Goal: Task Accomplishment & Management: Manage account settings

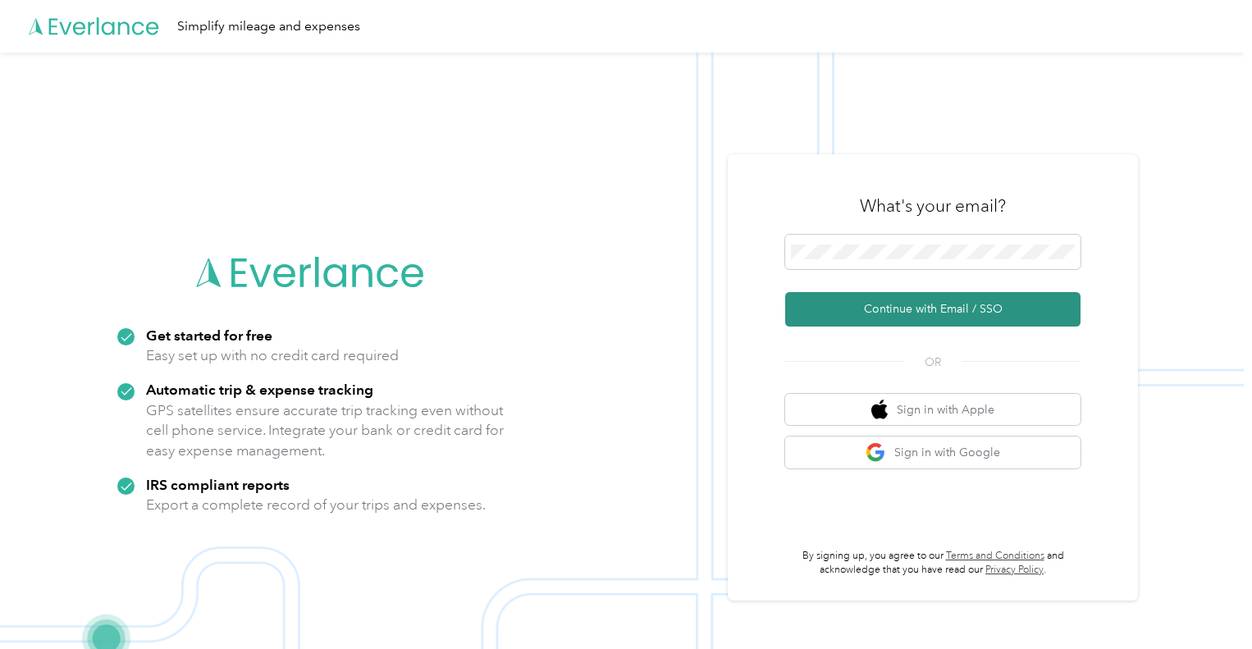
click at [943, 307] on button "Continue with Email / SSO" at bounding box center [932, 309] width 295 height 34
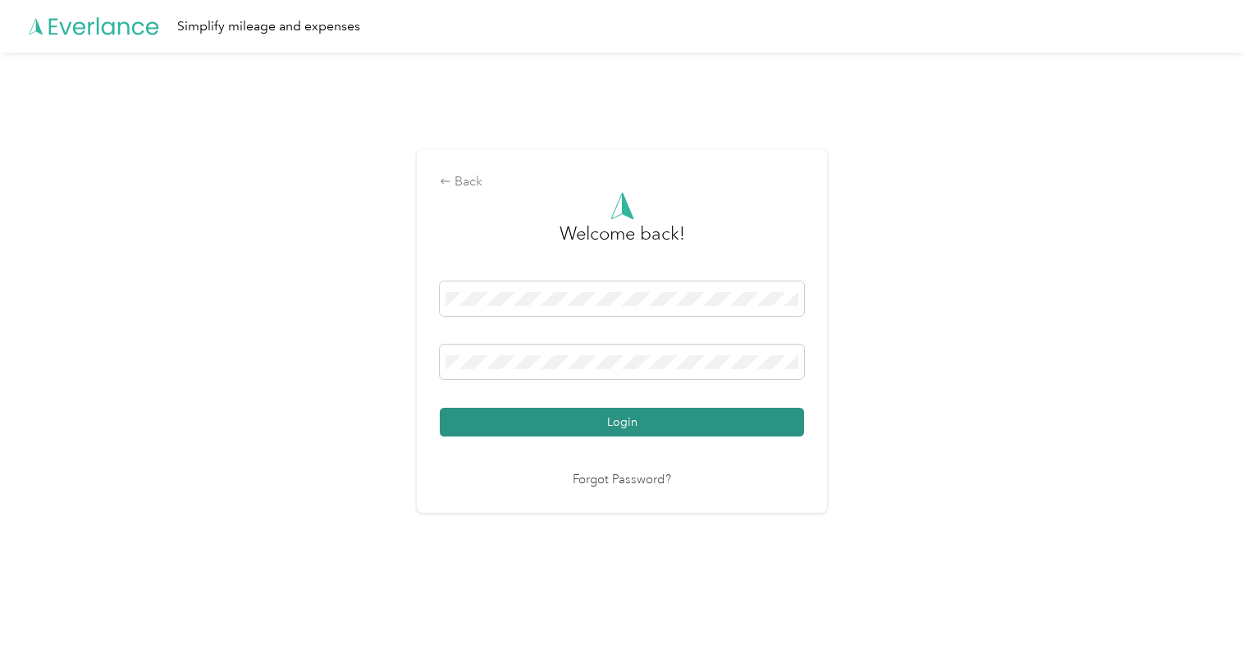
click at [631, 422] on button "Login" at bounding box center [622, 422] width 364 height 29
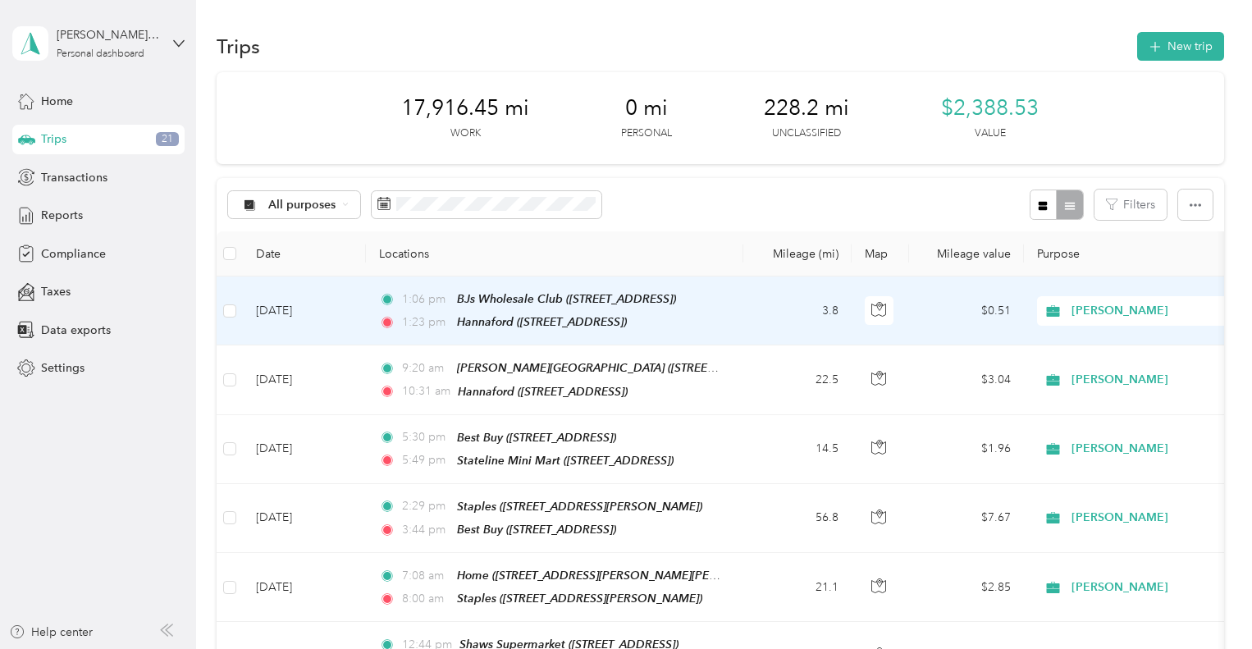
click at [282, 304] on td "[DATE]" at bounding box center [304, 311] width 123 height 69
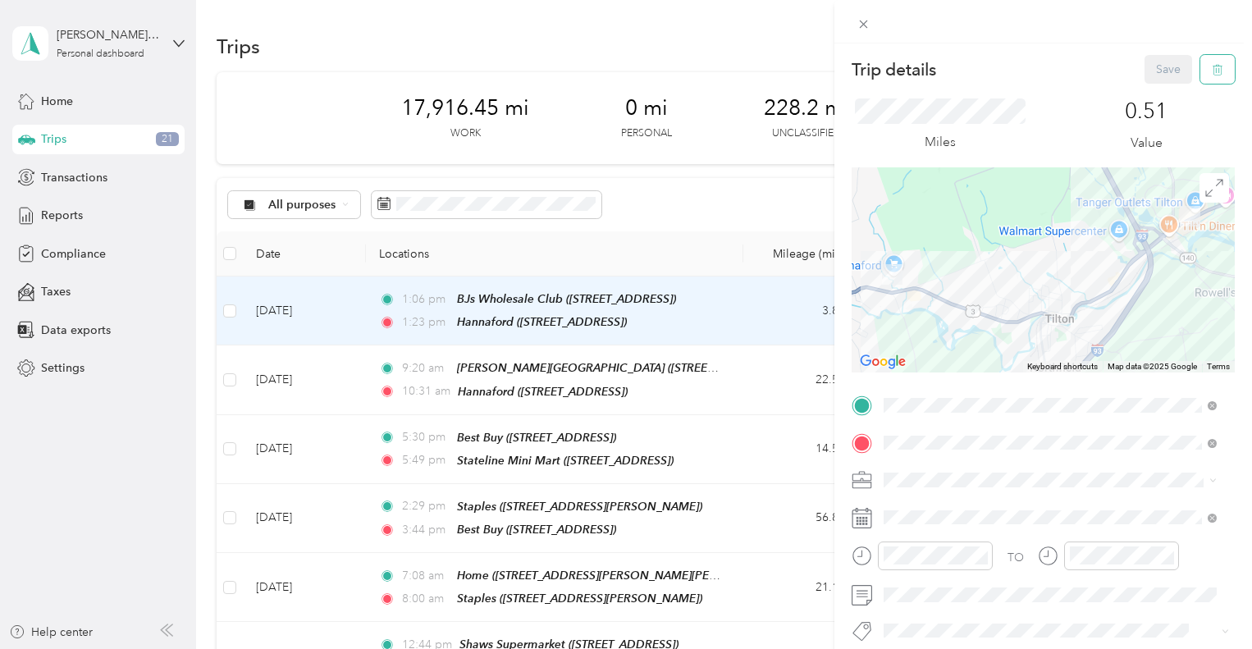
click at [1213, 71] on icon "button" at bounding box center [1218, 70] width 10 height 11
click at [1155, 81] on button "Yes" at bounding box center [1158, 89] width 32 height 26
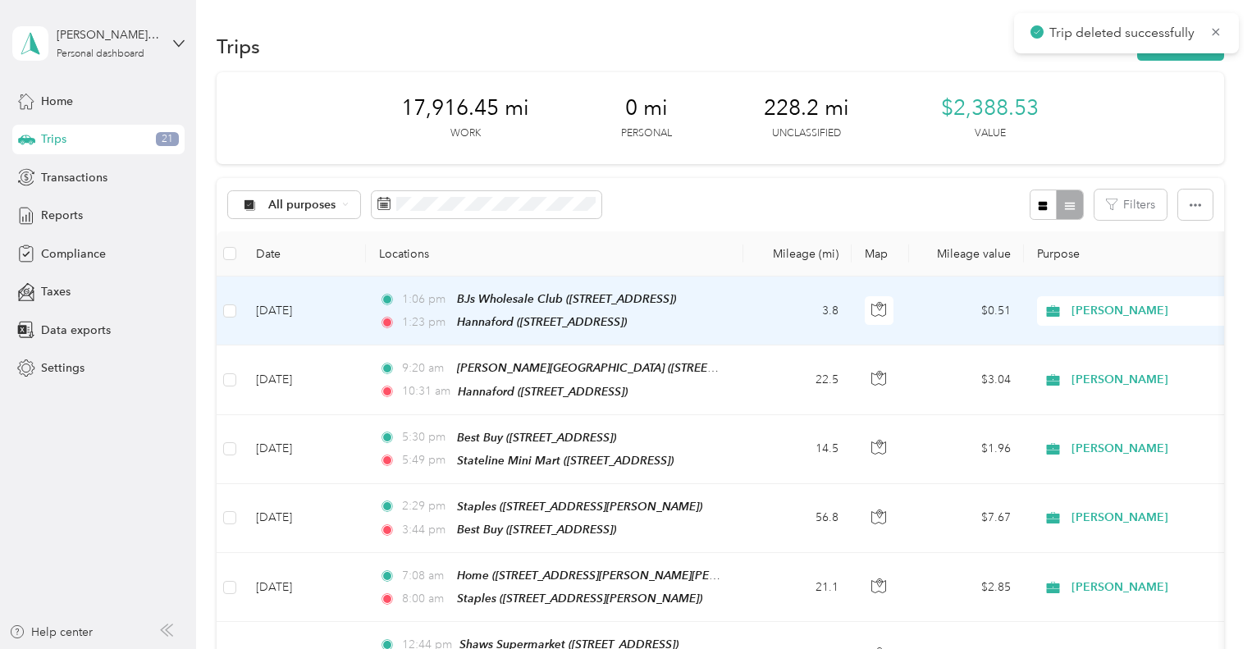
click at [296, 305] on td "[DATE]" at bounding box center [304, 311] width 123 height 69
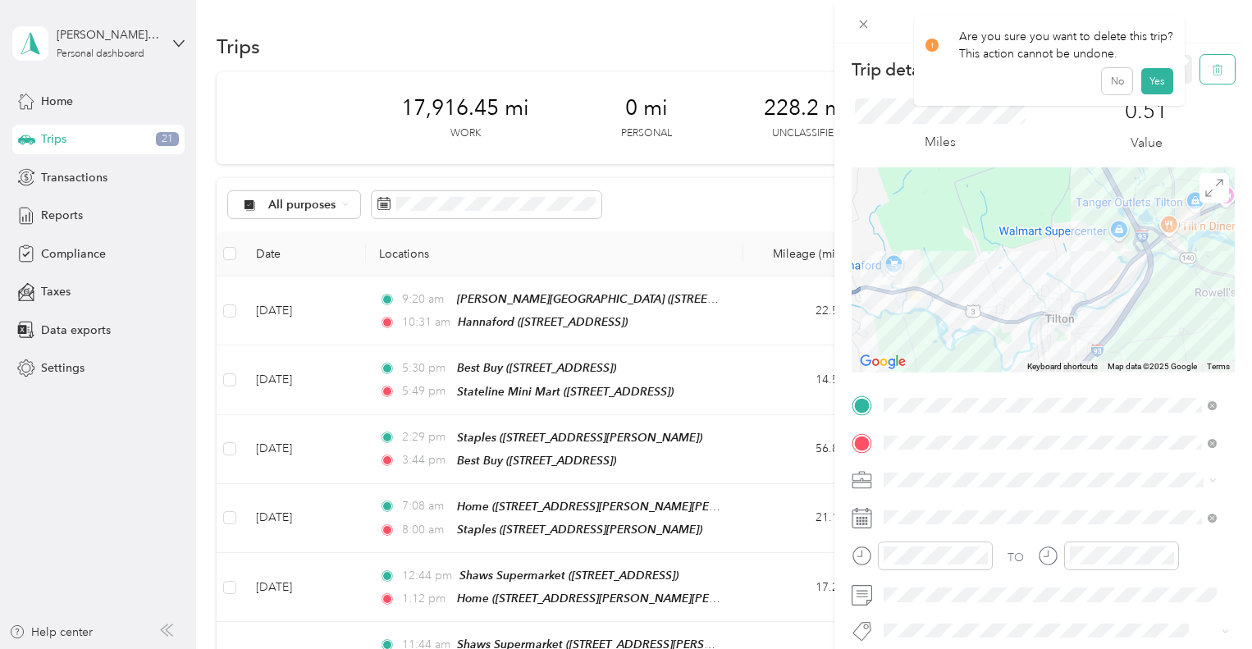
click at [1212, 70] on icon "button" at bounding box center [1217, 69] width 11 height 11
click at [1154, 89] on button "Yes" at bounding box center [1158, 89] width 32 height 26
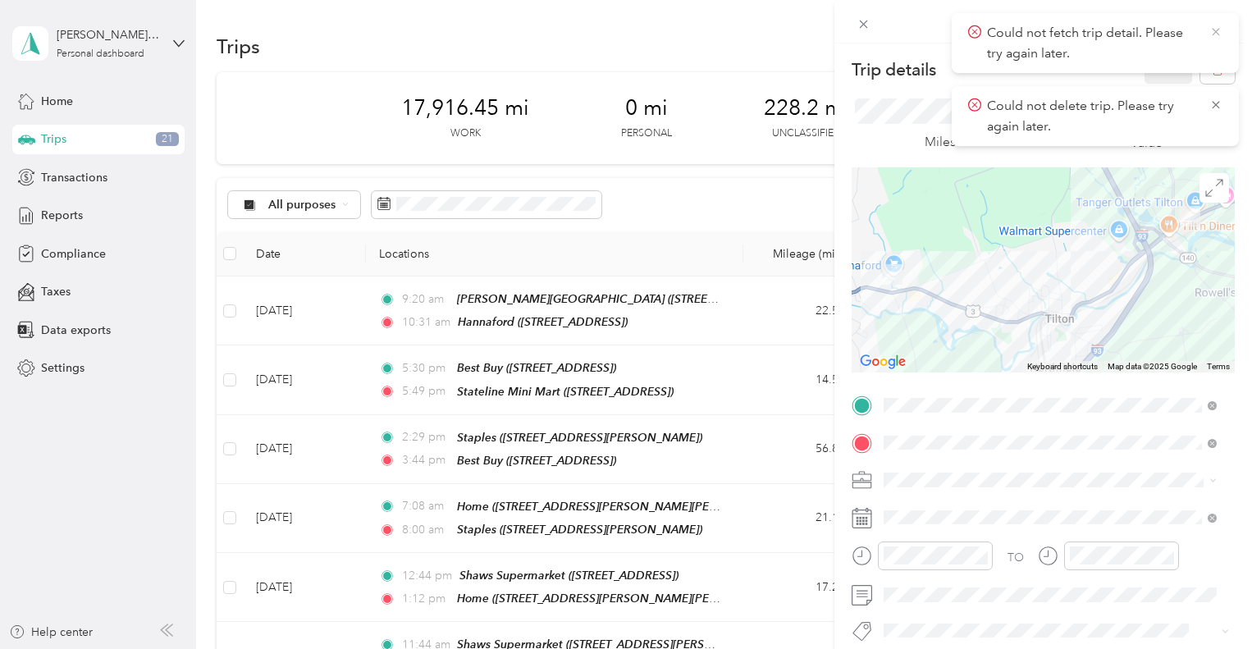
click at [1215, 34] on icon at bounding box center [1216, 32] width 13 height 15
click at [60, 100] on div "Trip details Save This trip cannot be edited because it is either under review,…" at bounding box center [626, 324] width 1252 height 649
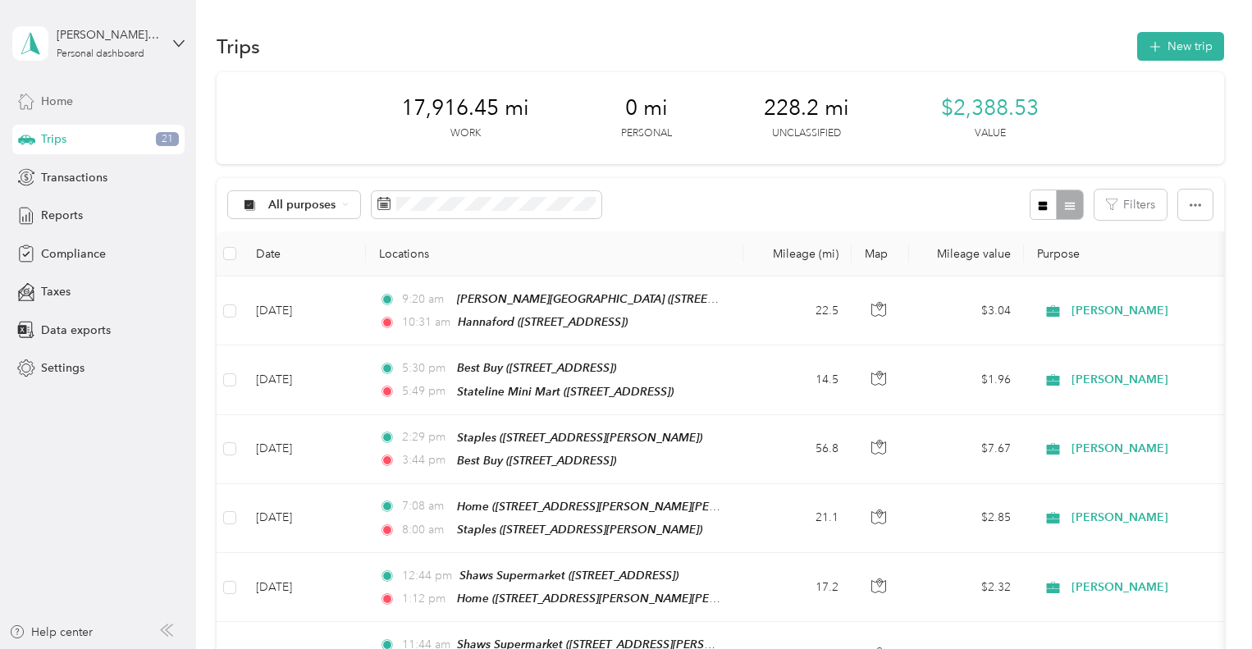
click at [53, 98] on span "Home" at bounding box center [57, 101] width 32 height 17
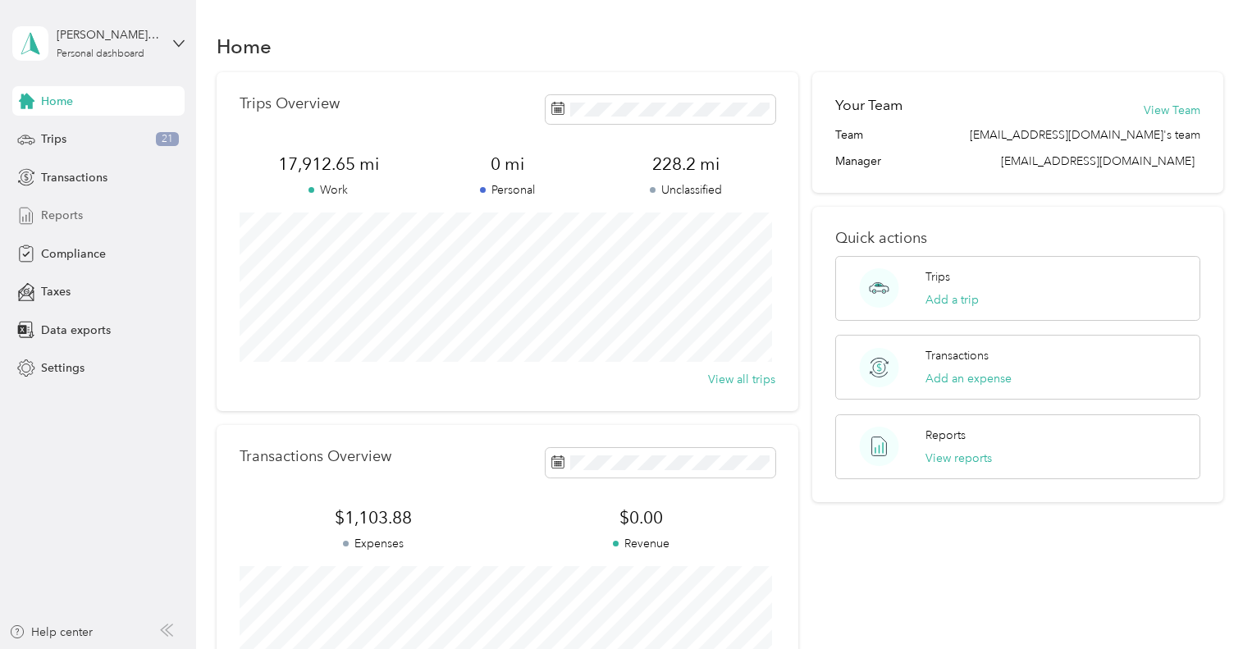
click at [72, 211] on span "Reports" at bounding box center [62, 215] width 42 height 17
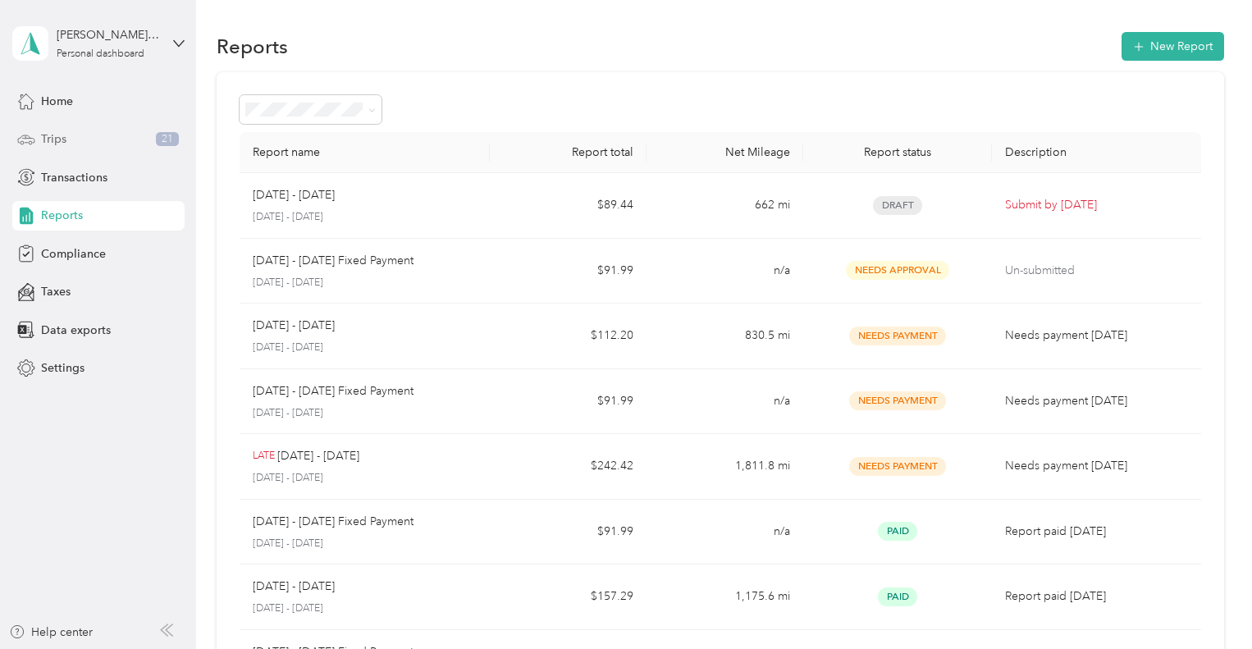
click at [62, 140] on span "Trips" at bounding box center [53, 138] width 25 height 17
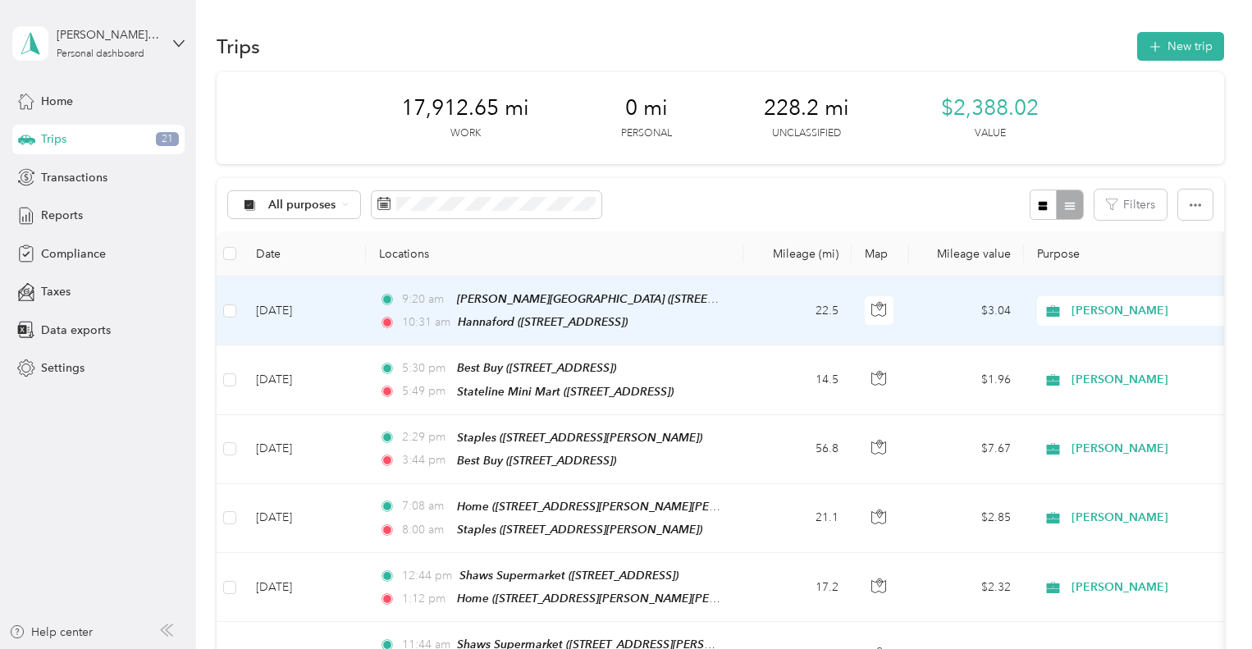
click at [295, 304] on td "[DATE]" at bounding box center [304, 311] width 123 height 69
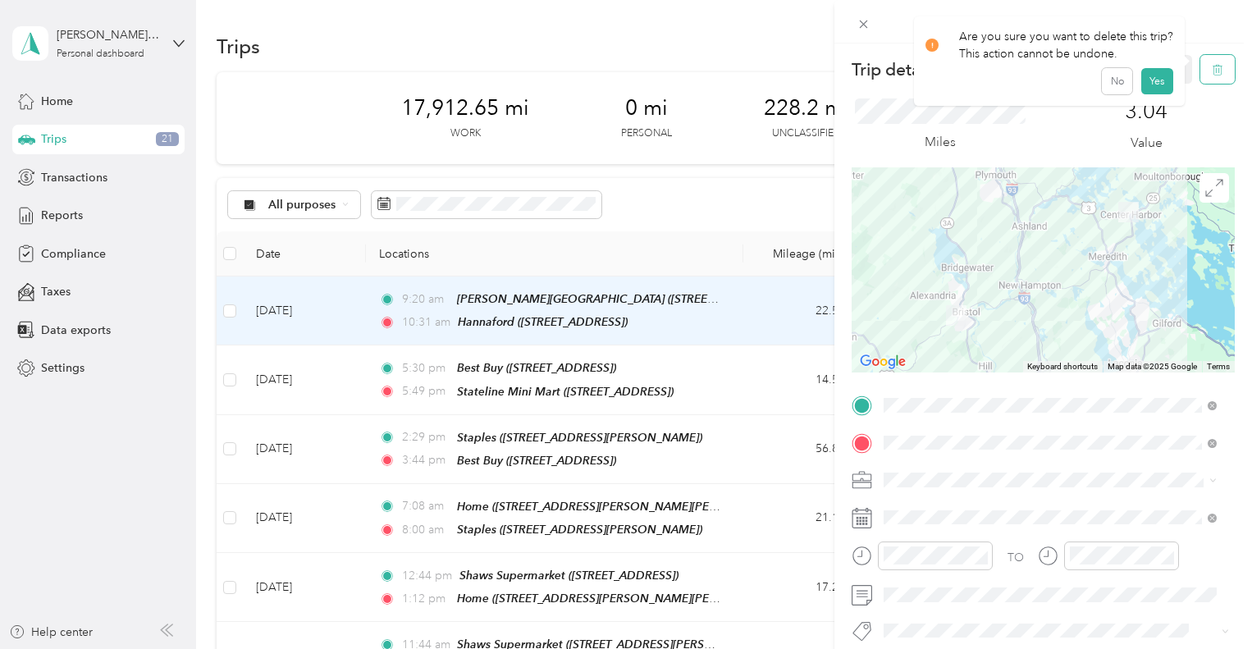
click at [1212, 70] on icon "button" at bounding box center [1217, 69] width 11 height 11
click at [1155, 80] on button "Yes" at bounding box center [1158, 89] width 32 height 26
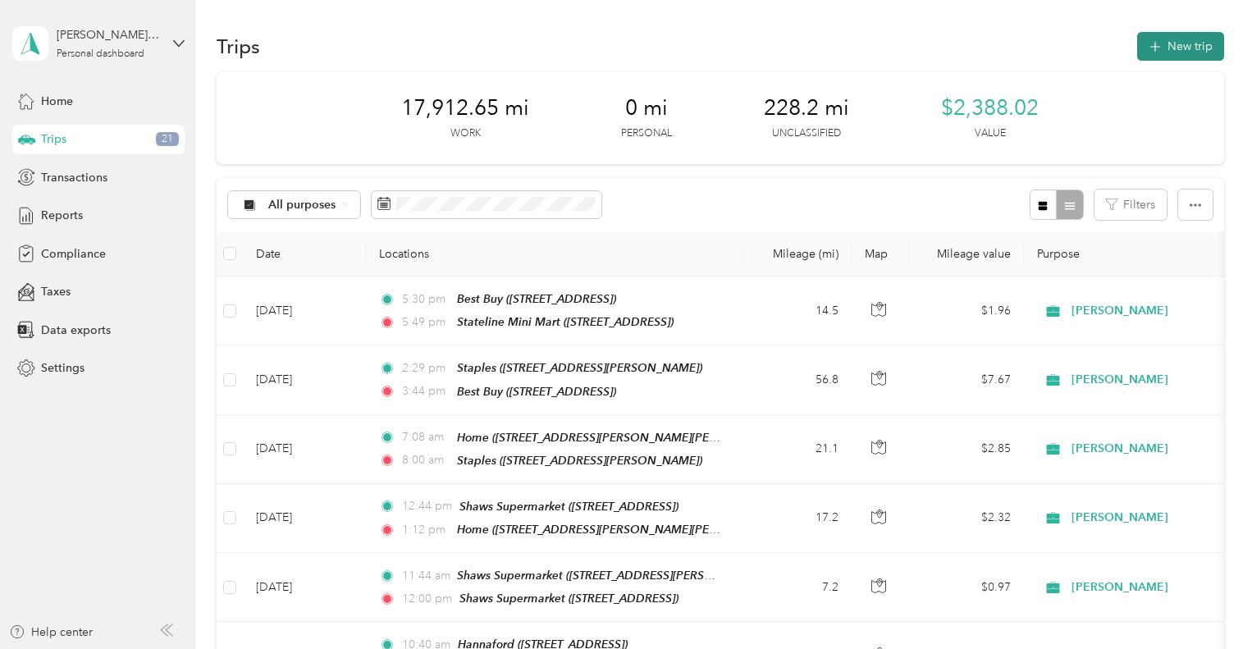
click at [1176, 48] on button "New trip" at bounding box center [1180, 46] width 87 height 29
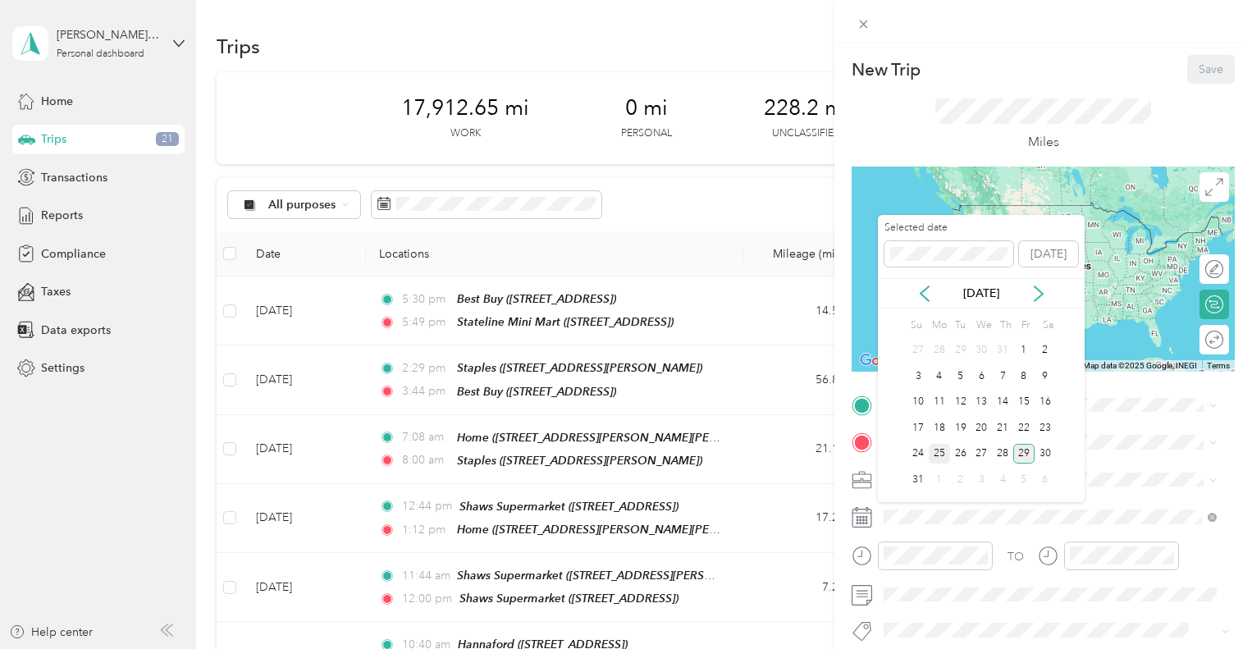
click at [944, 455] on div "25" at bounding box center [939, 454] width 21 height 21
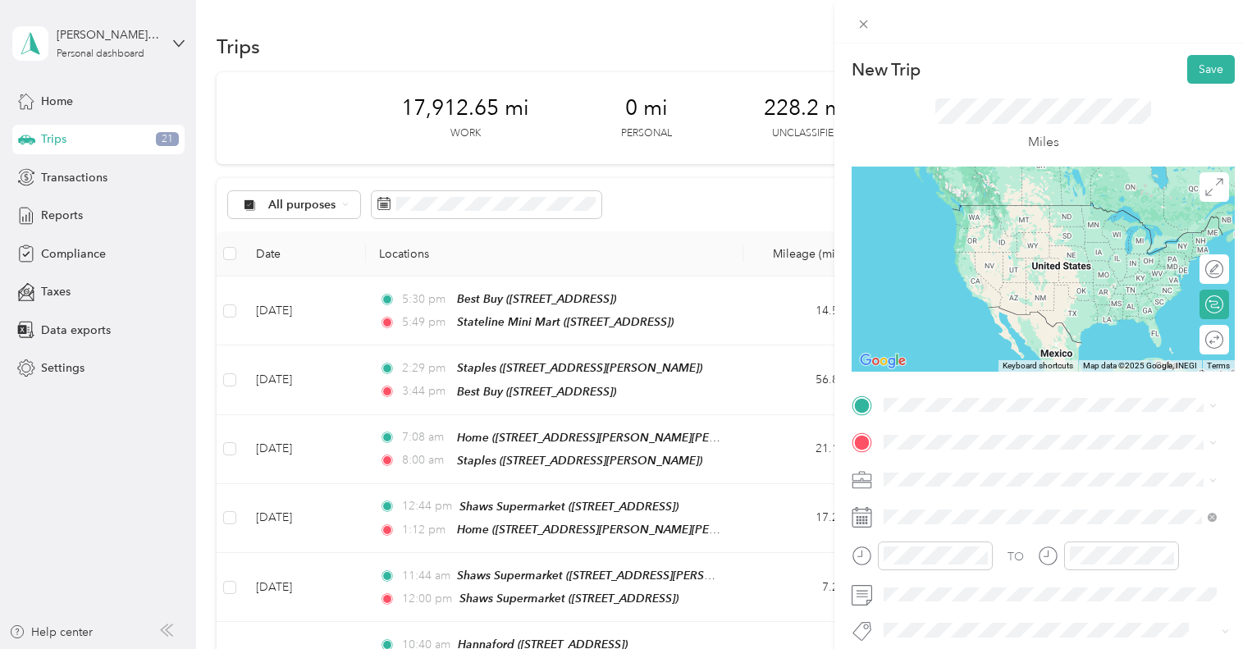
click at [1019, 492] on span "[STREET_ADDRESS]" at bounding box center [967, 492] width 104 height 14
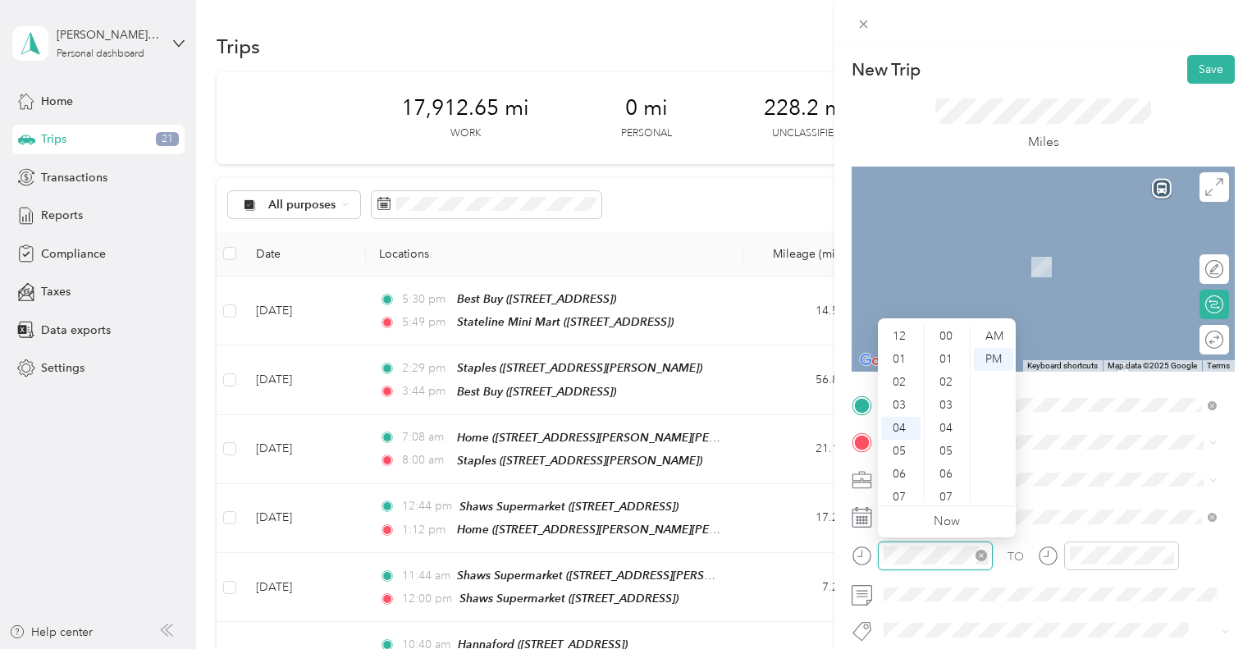
scroll to position [368, 0]
click at [899, 378] on div "06" at bounding box center [900, 382] width 39 height 23
click at [949, 379] on div "18" at bounding box center [947, 382] width 39 height 23
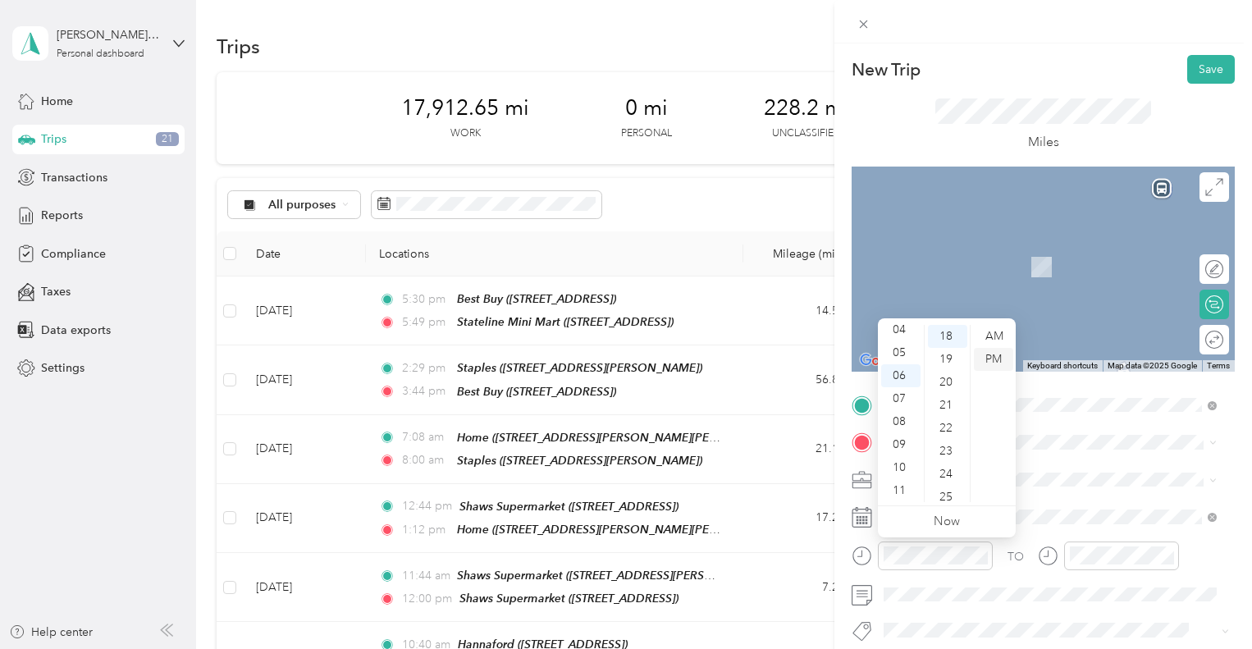
click at [1003, 356] on div "PM" at bounding box center [993, 359] width 39 height 23
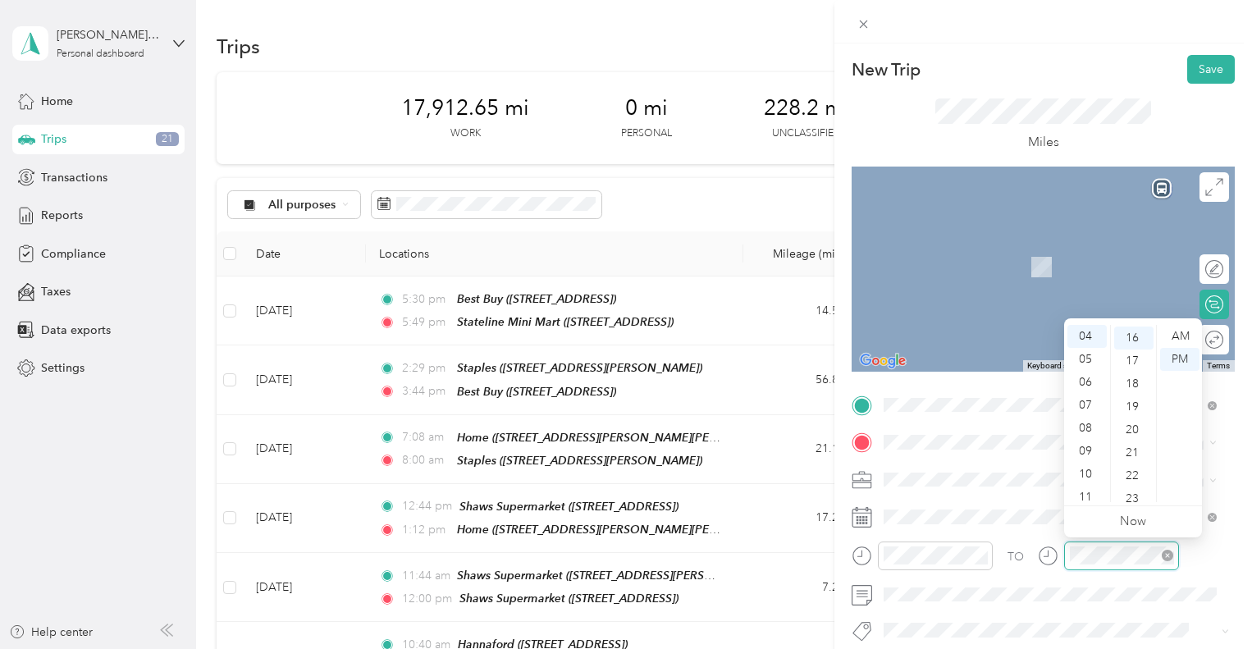
scroll to position [368, 0]
click at [1083, 382] on div "06" at bounding box center [1087, 382] width 39 height 23
click at [1134, 451] on div "50" at bounding box center [1133, 461] width 39 height 23
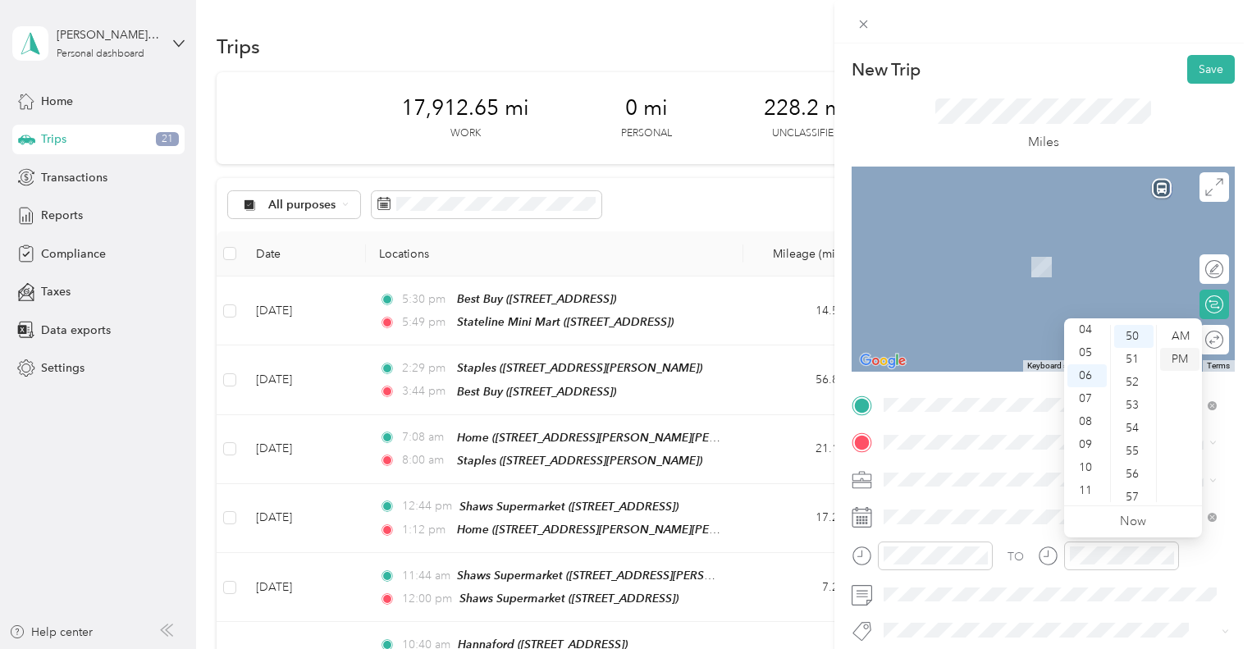
click at [1186, 356] on div "PM" at bounding box center [1179, 359] width 39 height 23
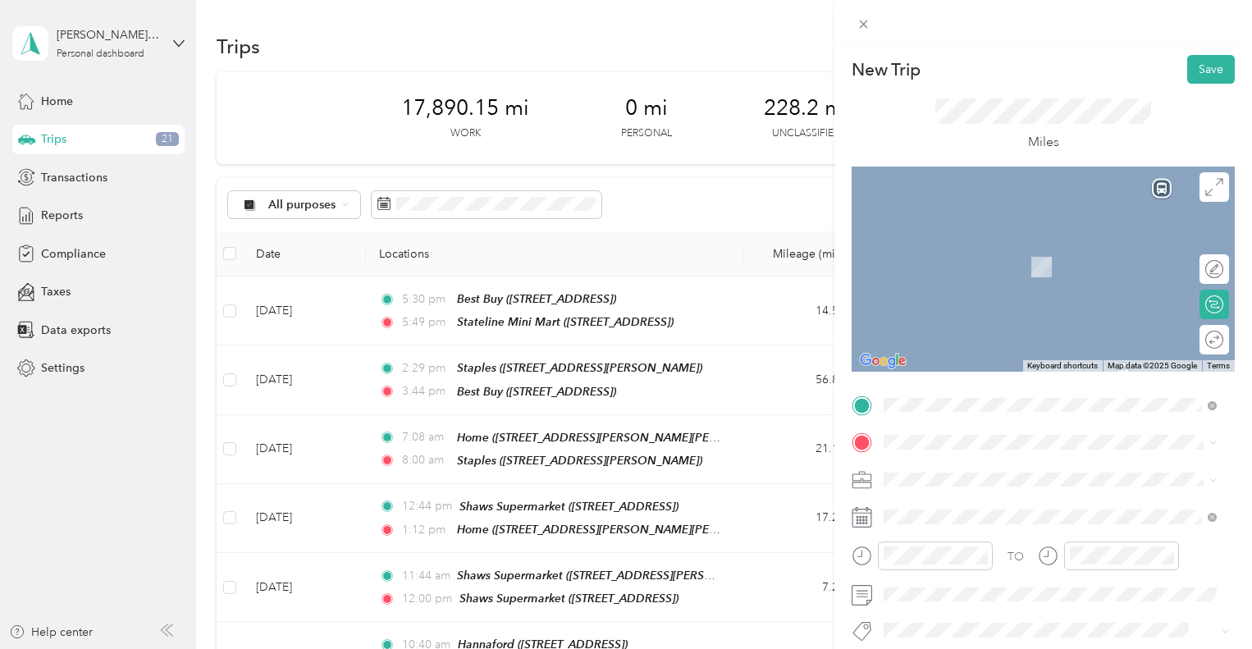
click at [973, 272] on span "[STREET_ADDRESS][PERSON_NAME][PERSON_NAME]" at bounding box center [1058, 267] width 286 height 14
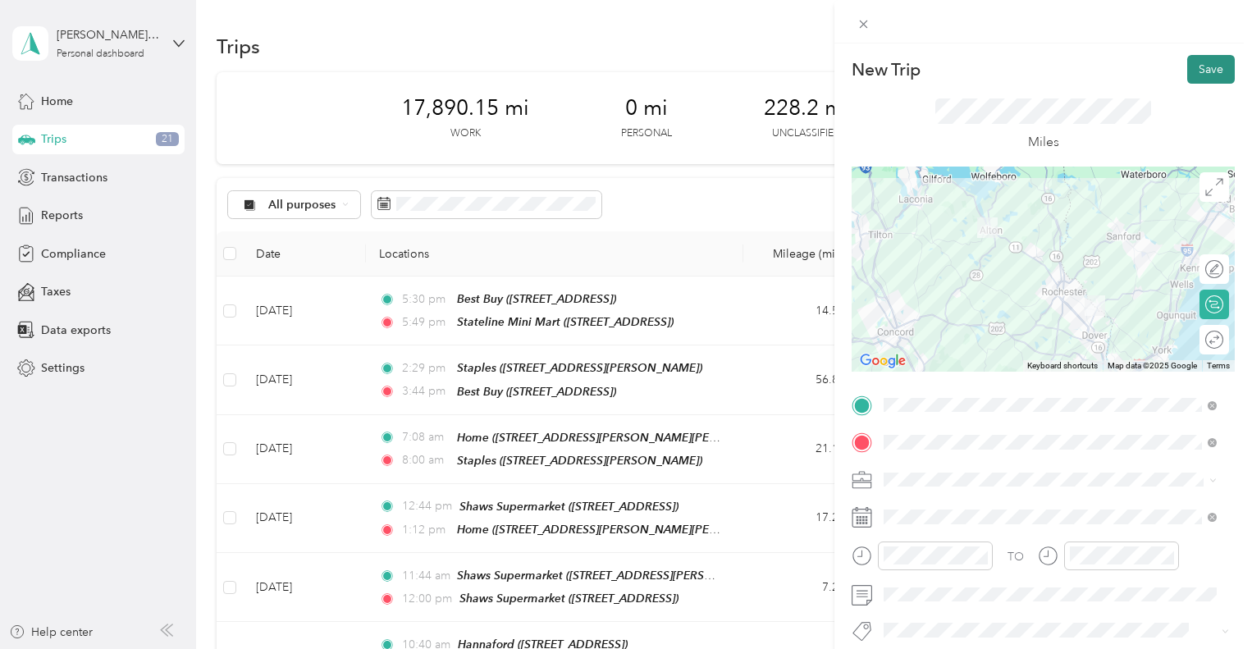
click at [1203, 59] on button "Save" at bounding box center [1211, 69] width 48 height 29
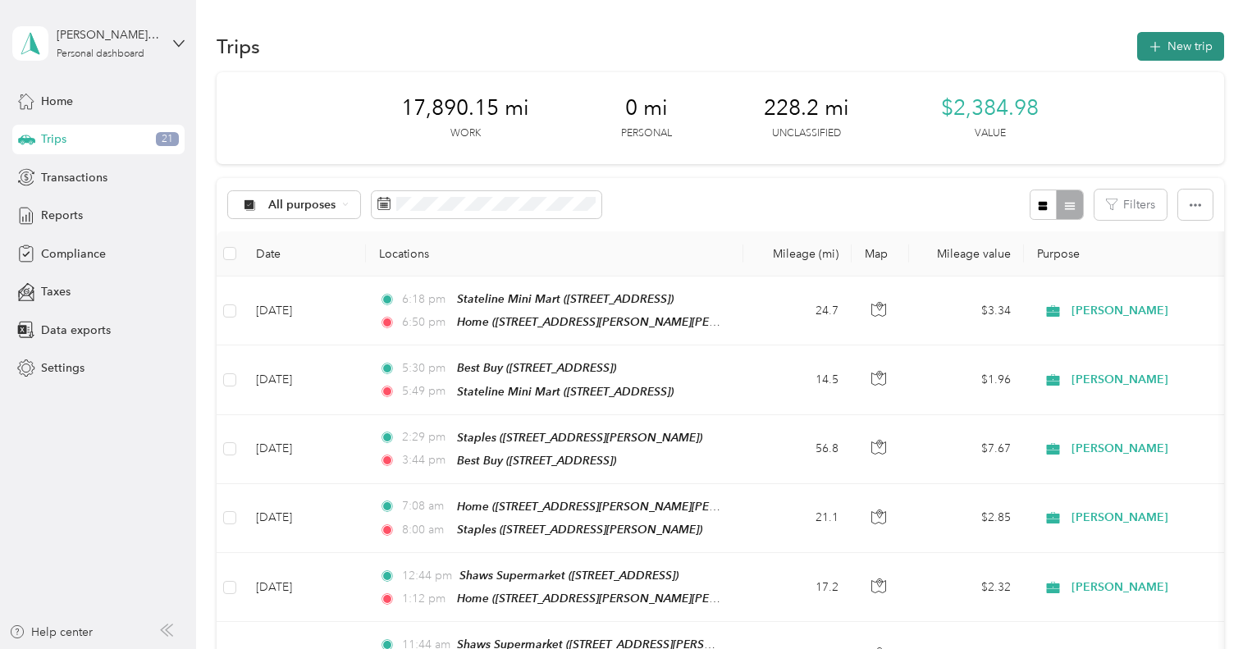
click at [1174, 48] on button "New trip" at bounding box center [1180, 46] width 87 height 29
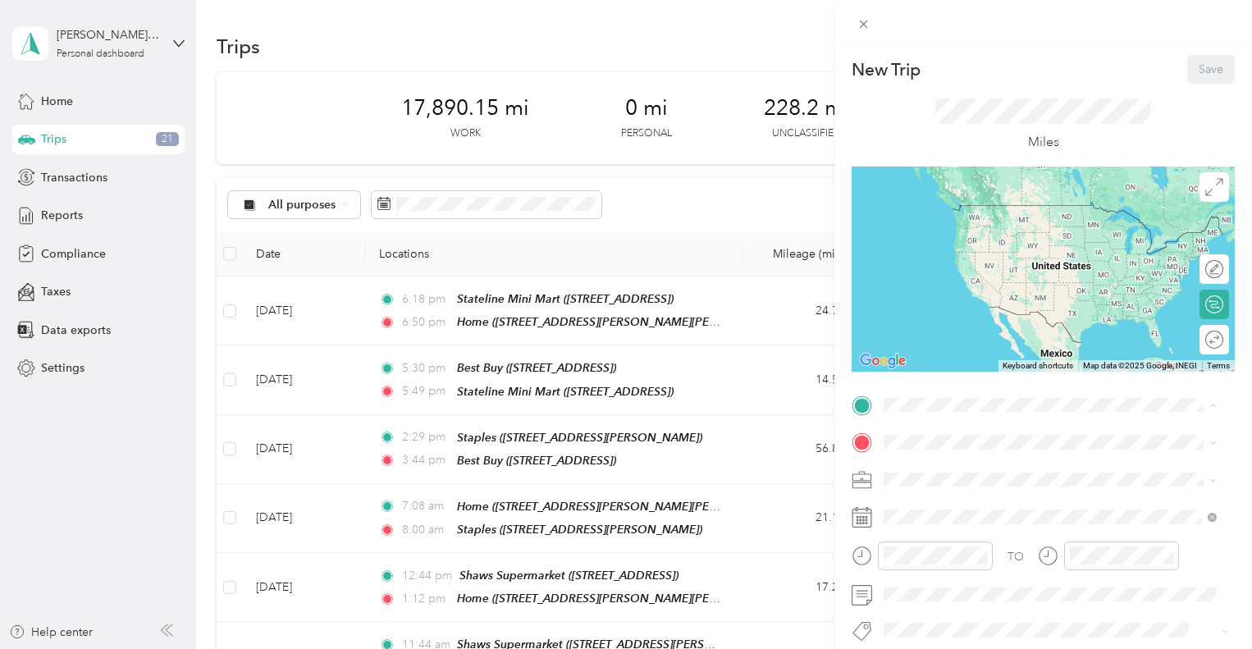
click at [959, 489] on span "[STREET_ADDRESS][PERSON_NAME][PERSON_NAME]" at bounding box center [1058, 489] width 286 height 14
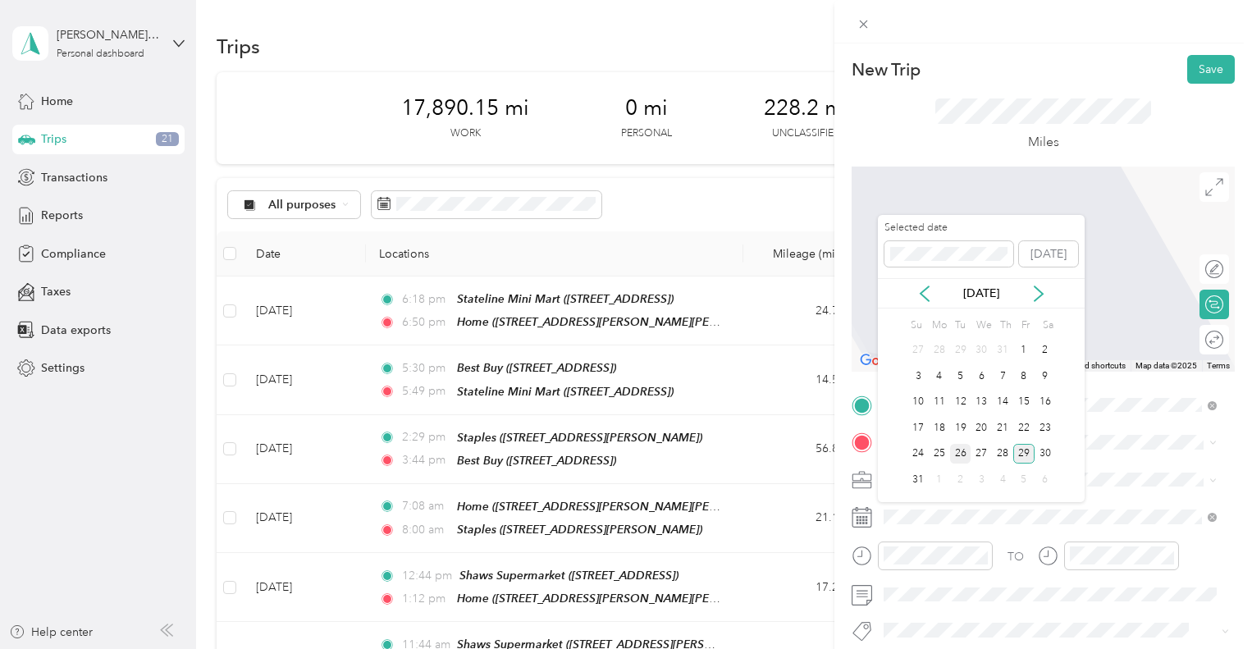
click at [960, 454] on div "26" at bounding box center [960, 454] width 21 height 21
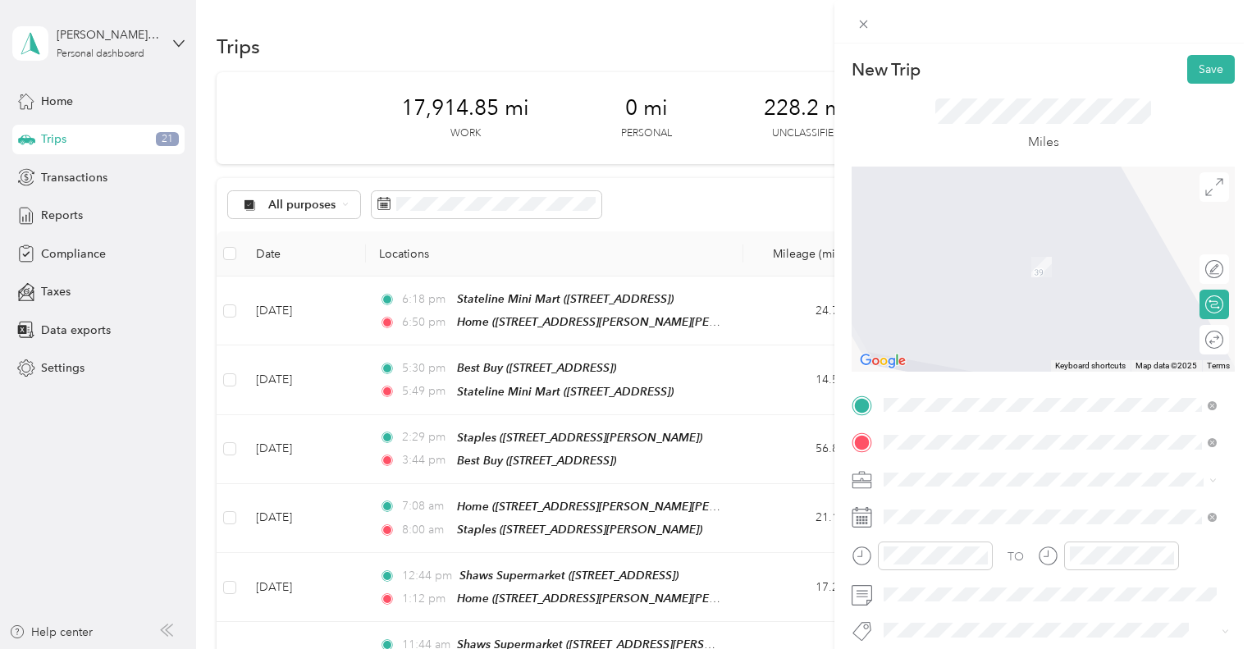
click at [991, 648] on div "New Trip Save This trip cannot be edited because it is either under review, app…" at bounding box center [622, 649] width 1244 height 0
click at [970, 522] on div "TEAM Hannaford [STREET_ADDRESS][PERSON_NAME]" at bounding box center [1012, 520] width 195 height 40
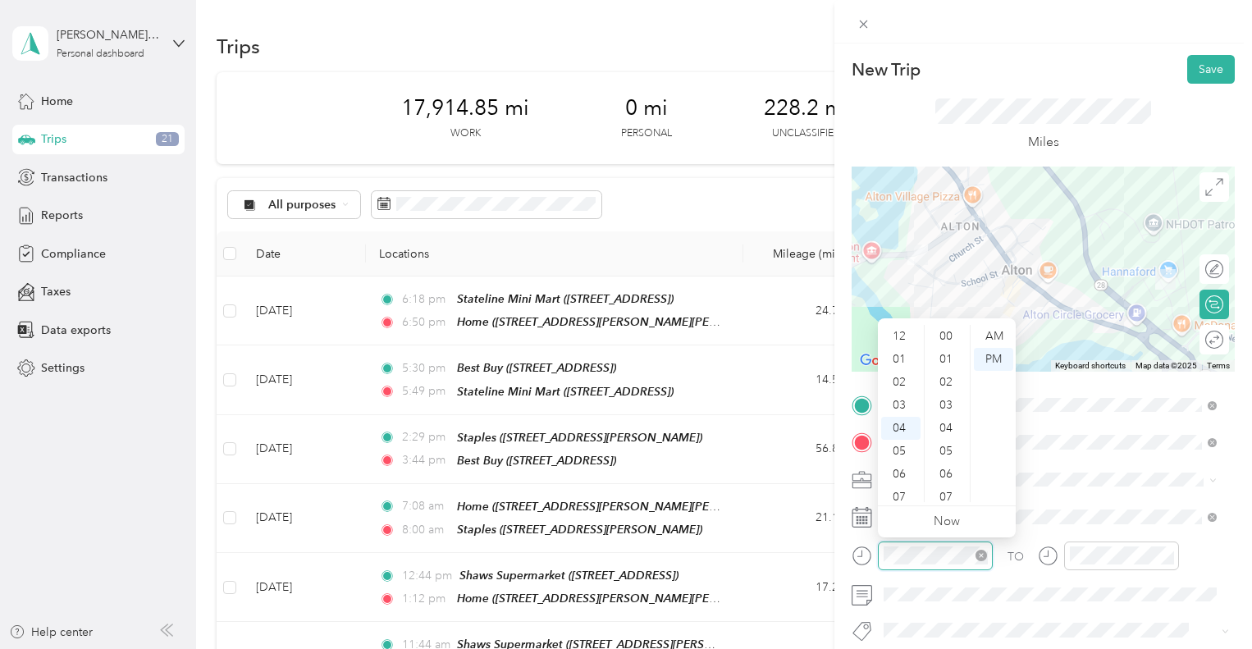
scroll to position [92, 0]
click at [899, 377] on div "06" at bounding box center [900, 382] width 39 height 23
click at [954, 332] on div "52" at bounding box center [947, 329] width 39 height 23
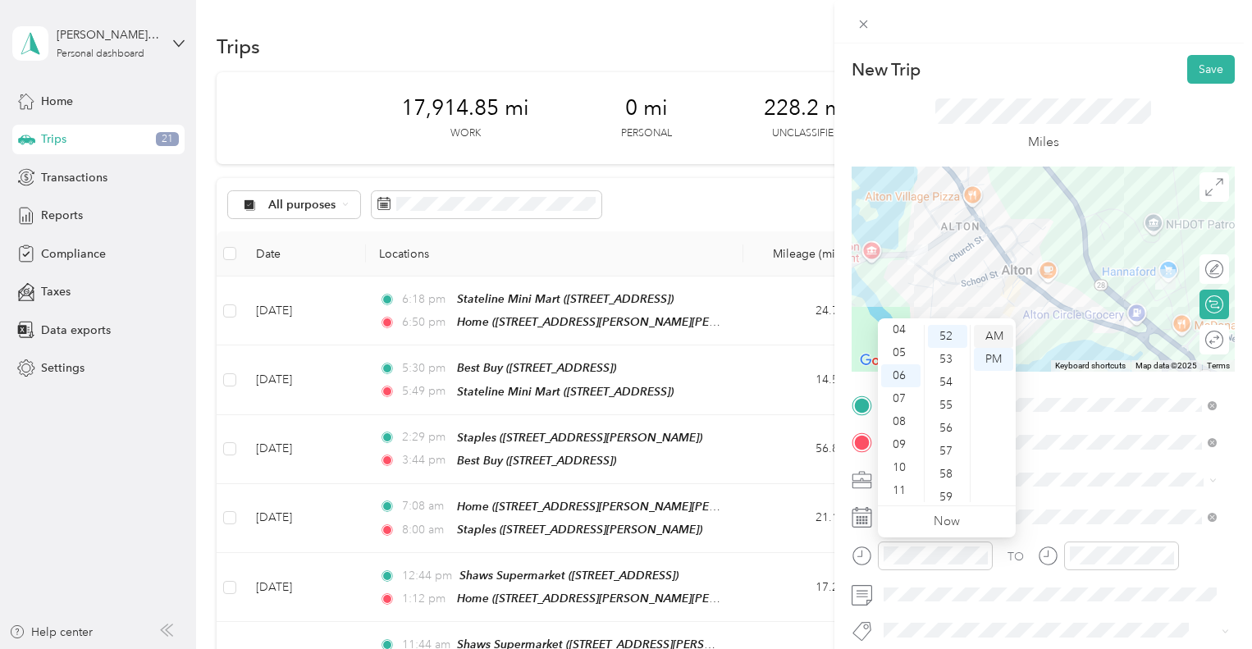
click at [995, 332] on div "AM" at bounding box center [993, 336] width 39 height 23
click at [1110, 545] on div at bounding box center [1121, 556] width 115 height 29
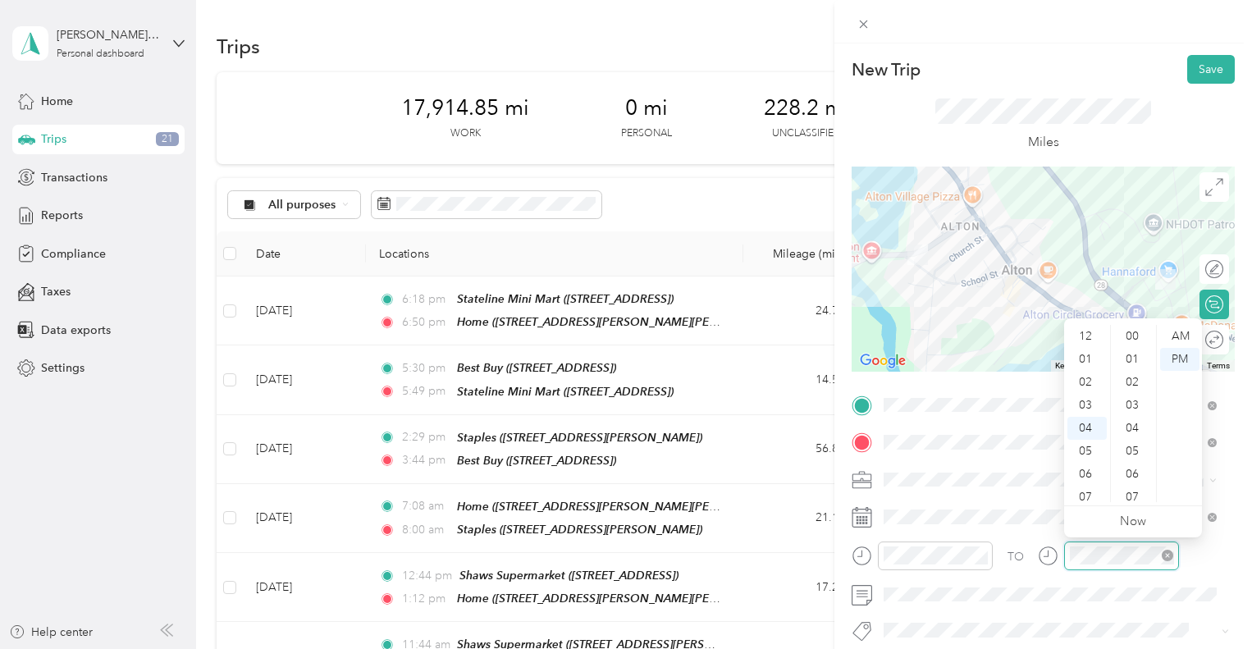
scroll to position [391, 0]
click at [1078, 392] on div "06" at bounding box center [1087, 382] width 39 height 23
click at [1137, 327] on div "00" at bounding box center [1133, 336] width 39 height 23
click at [1187, 334] on div "AM" at bounding box center [1179, 336] width 39 height 23
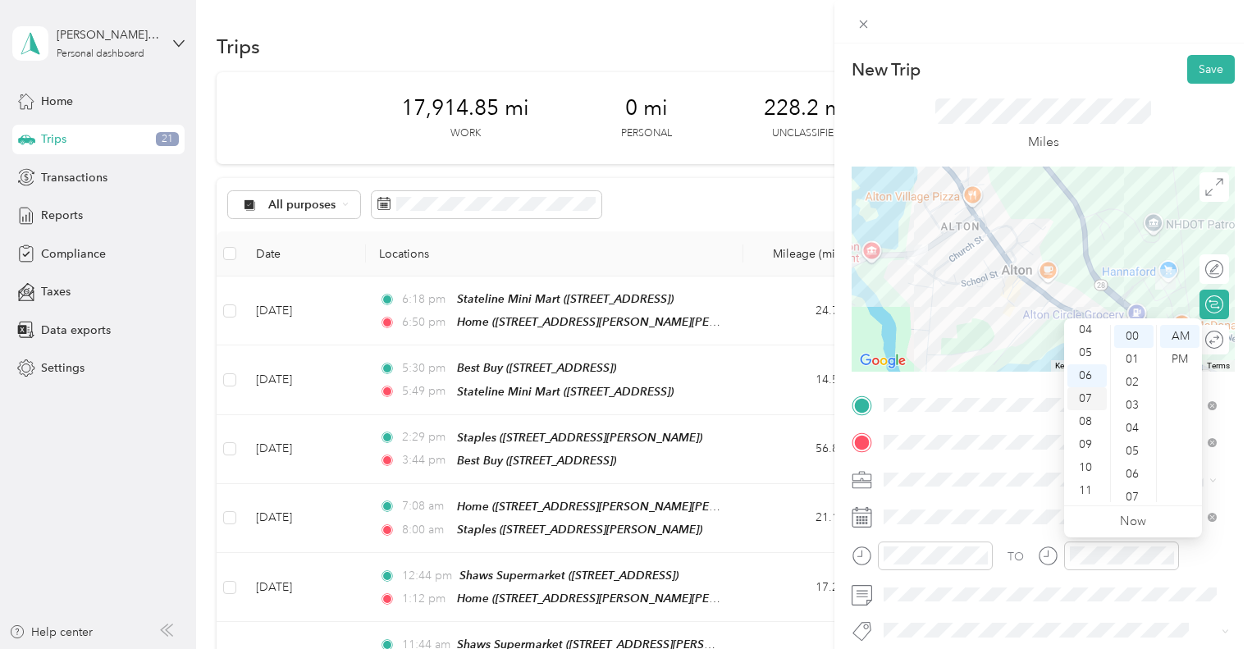
click at [1089, 400] on div "07" at bounding box center [1087, 398] width 39 height 23
click at [1183, 336] on div "AM" at bounding box center [1179, 336] width 39 height 23
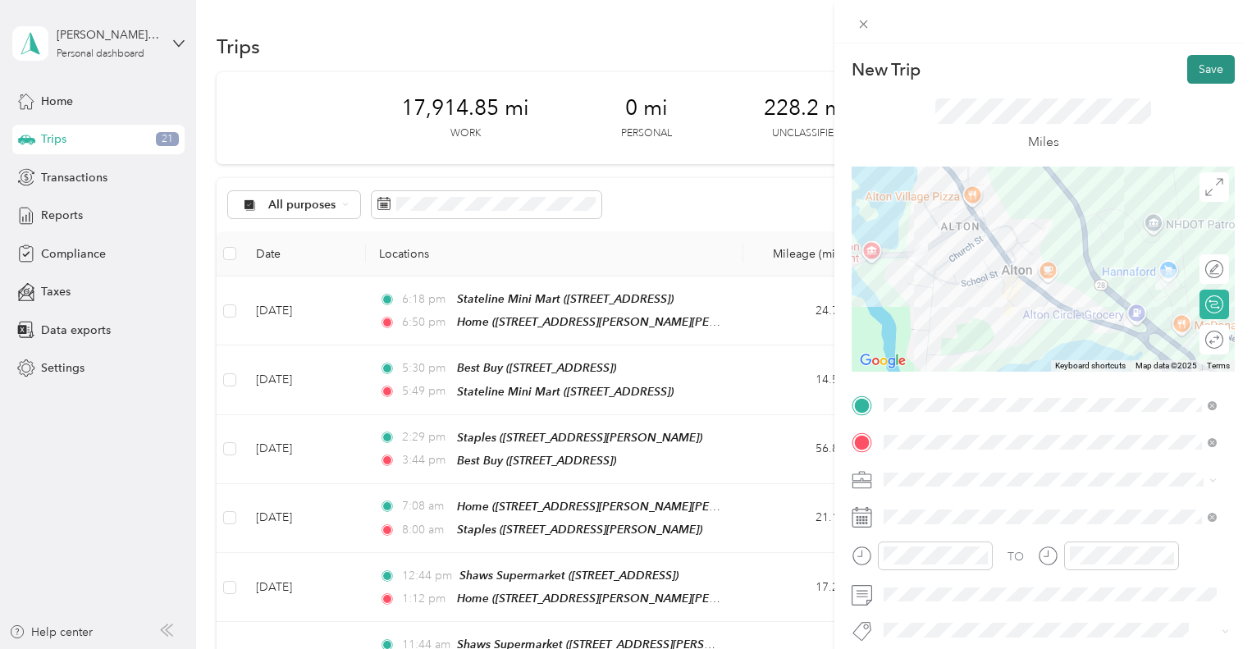
click at [1206, 60] on button "Save" at bounding box center [1211, 69] width 48 height 29
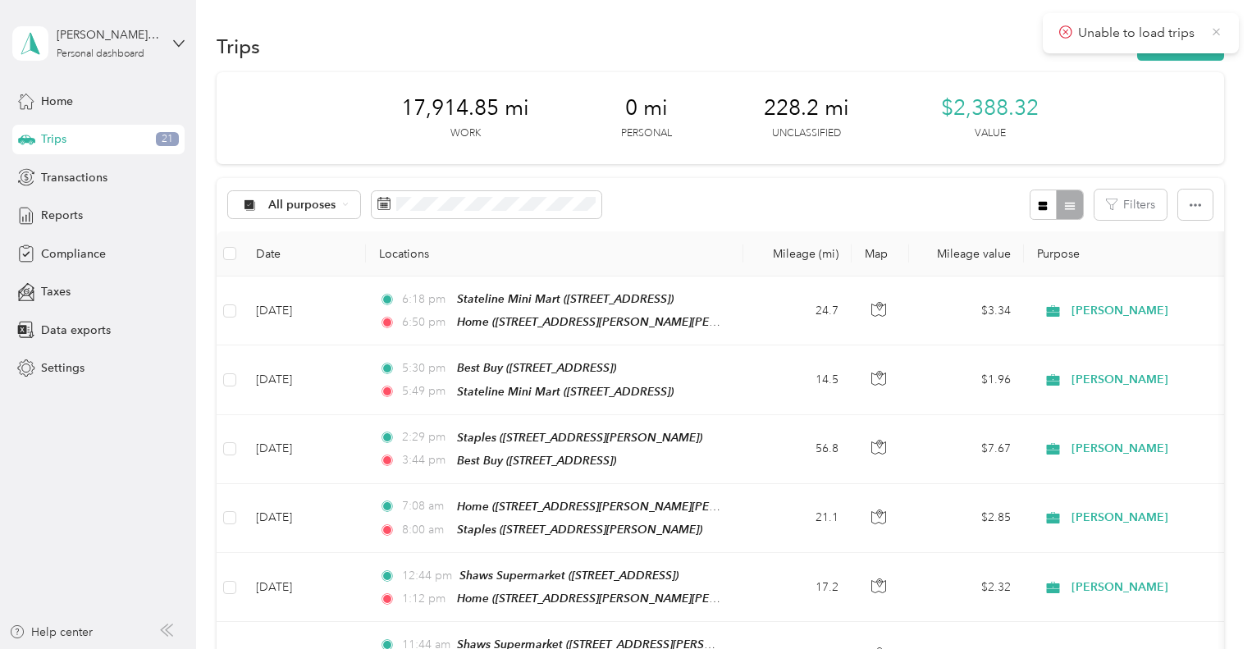
click at [1219, 30] on icon at bounding box center [1216, 32] width 12 height 15
click at [1165, 48] on button "New trip" at bounding box center [1180, 46] width 87 height 29
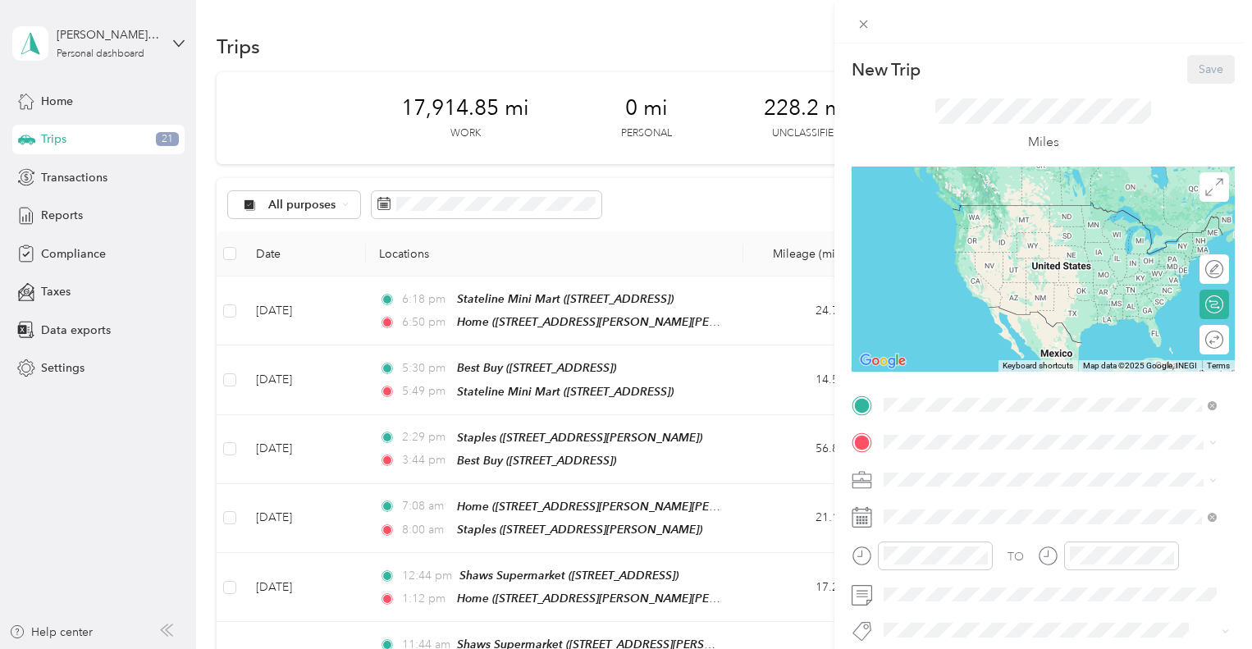
click at [968, 488] on span "[STREET_ADDRESS][PERSON_NAME][PERSON_NAME]" at bounding box center [1058, 489] width 286 height 14
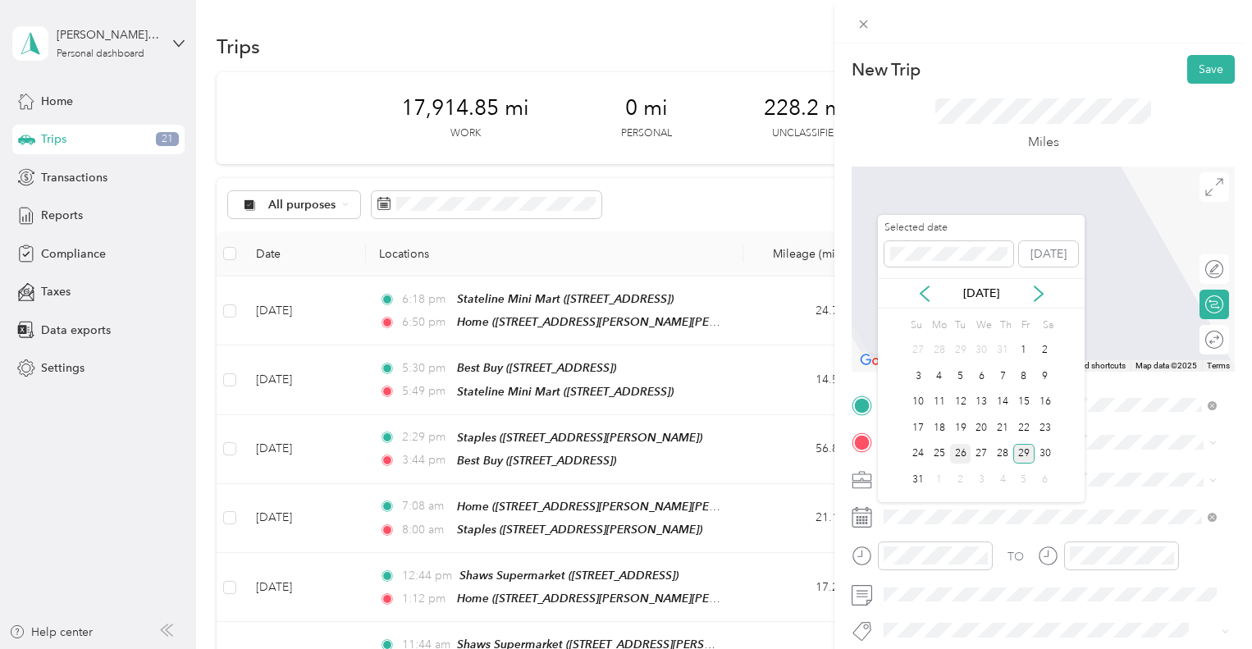
click at [968, 455] on div "26" at bounding box center [960, 454] width 21 height 21
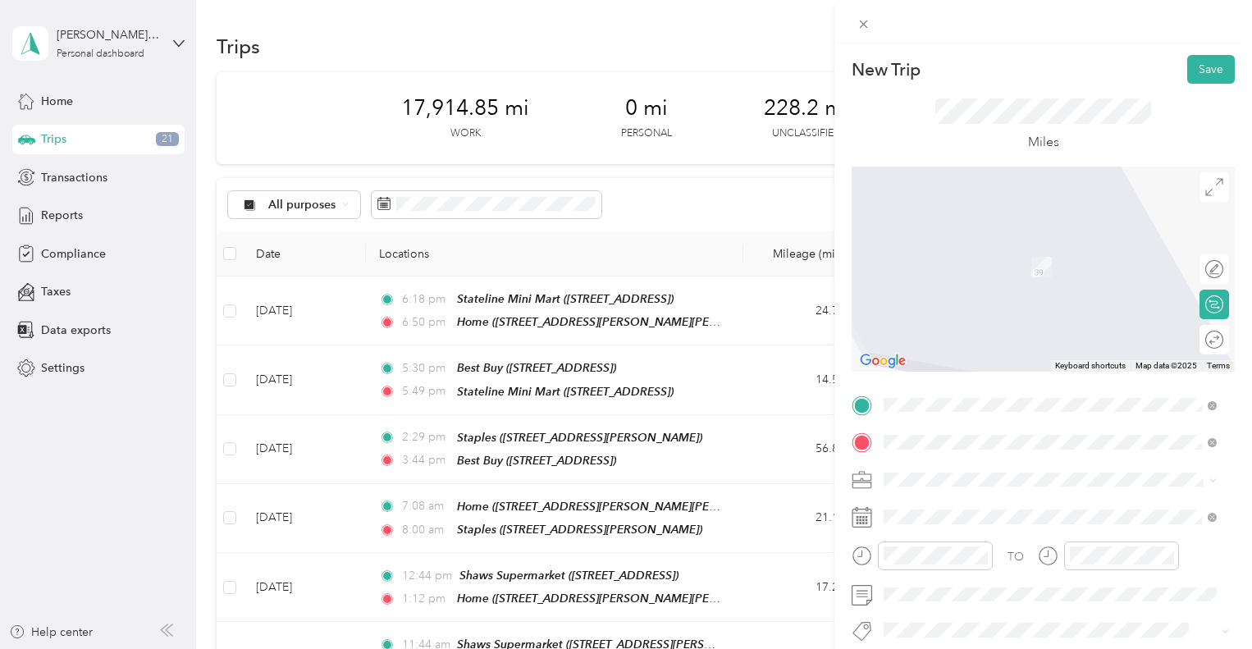
click at [994, 524] on div "TEAM Hannaford [STREET_ADDRESS][PERSON_NAME]" at bounding box center [1012, 520] width 195 height 40
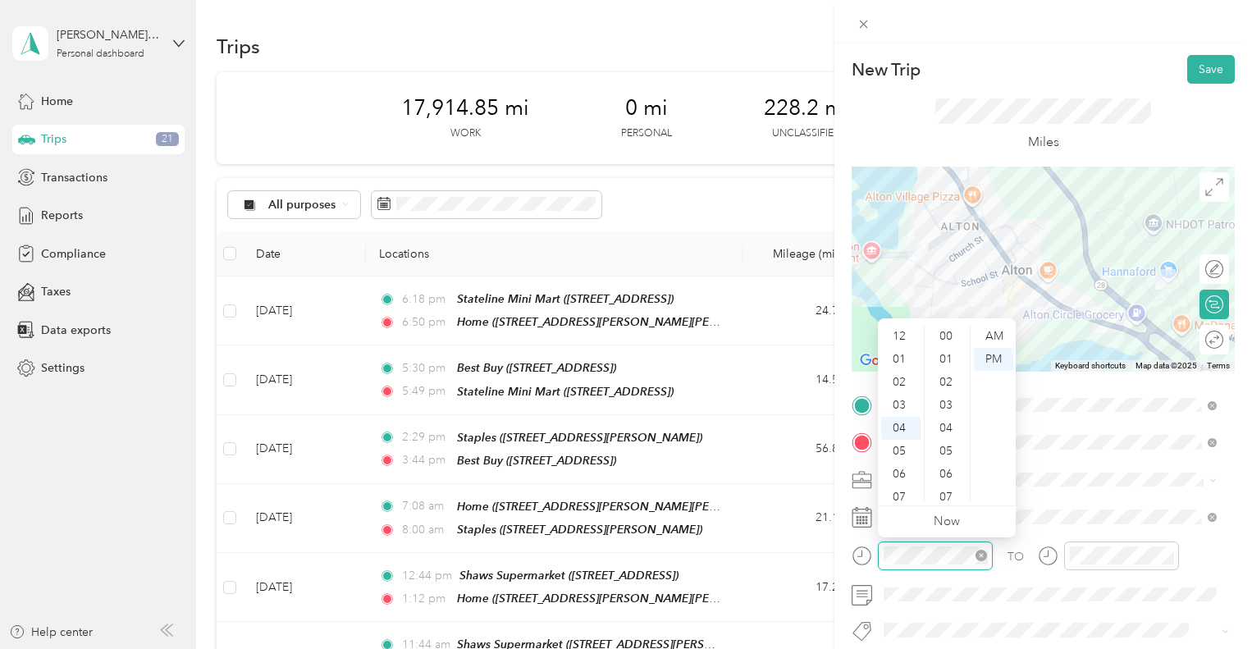
scroll to position [483, 0]
click at [903, 382] on div "06" at bounding box center [900, 382] width 39 height 23
click at [950, 468] on div "52" at bounding box center [947, 474] width 39 height 23
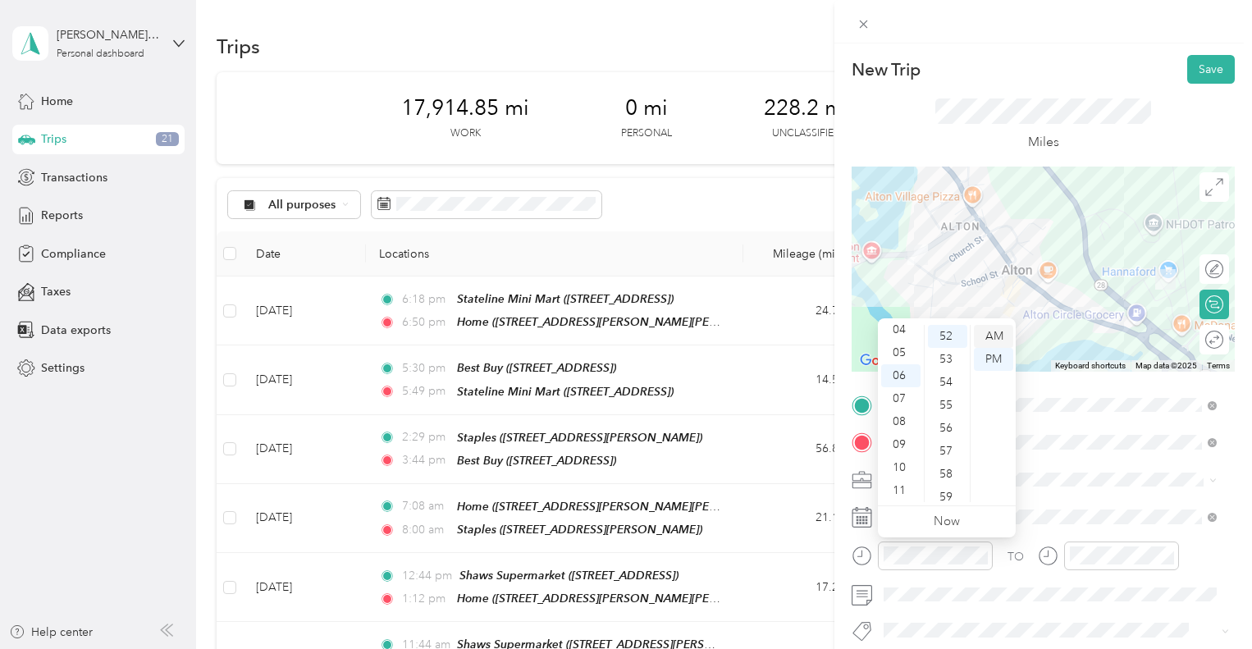
click at [997, 332] on div "AM" at bounding box center [993, 336] width 39 height 23
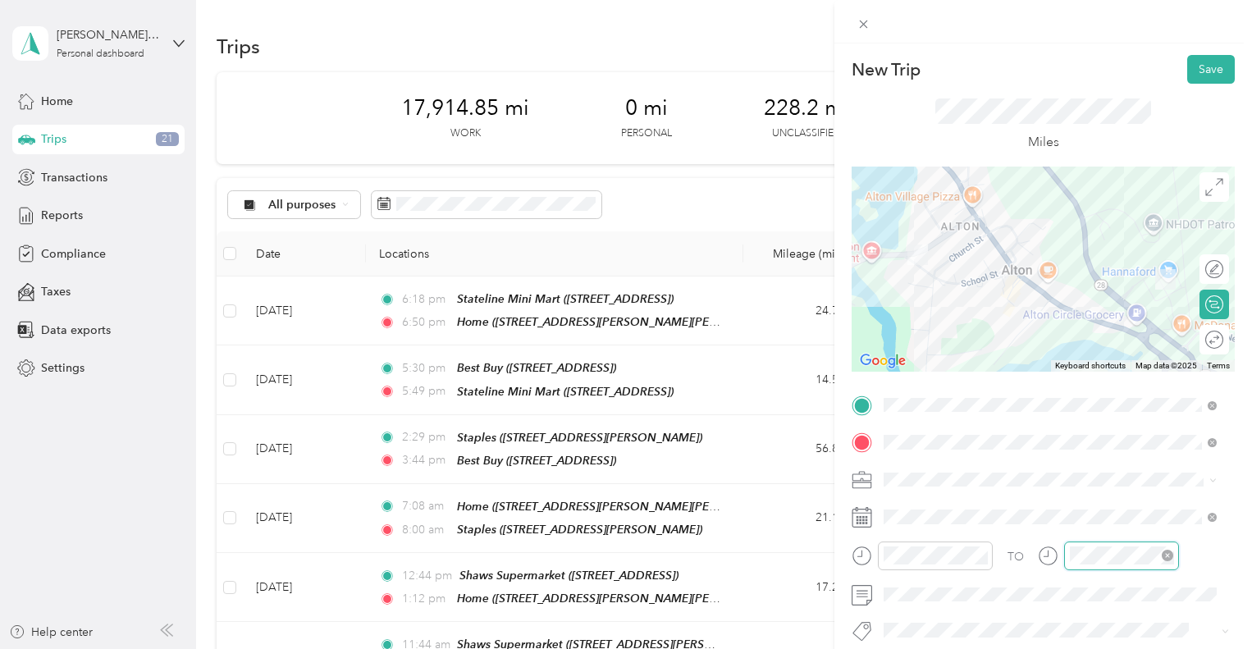
scroll to position [483, 0]
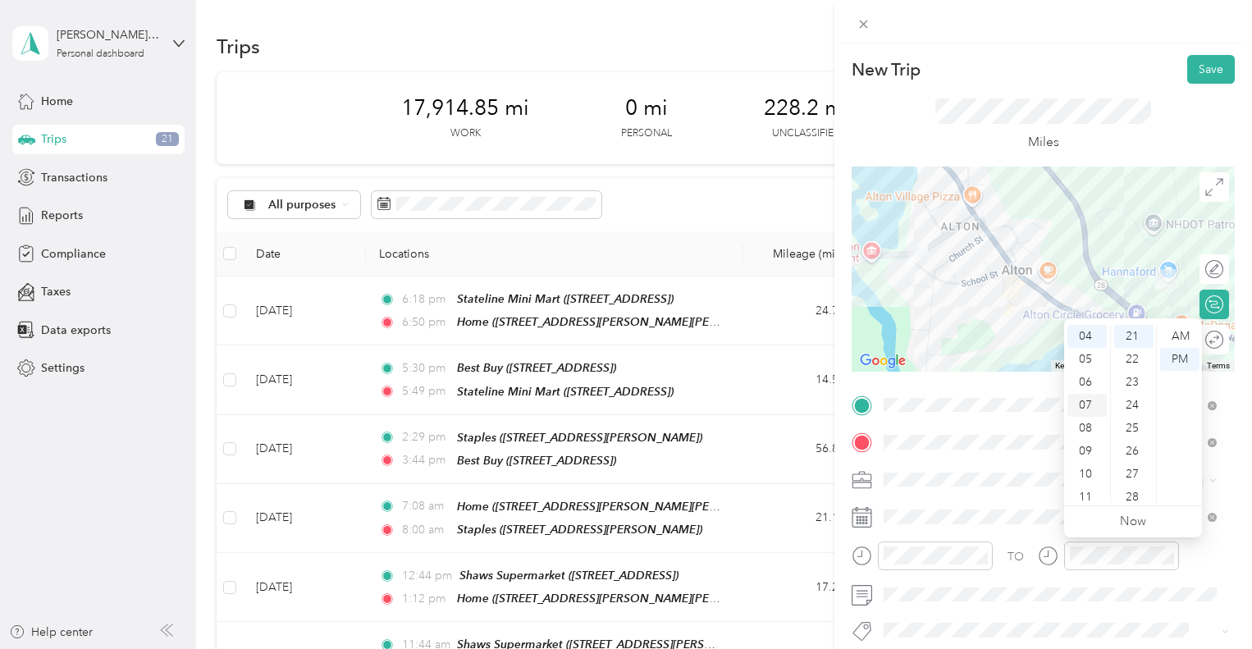
click at [1087, 398] on div "07" at bounding box center [1087, 405] width 39 height 23
click at [1136, 331] on div "00" at bounding box center [1133, 336] width 39 height 23
click at [1182, 330] on div "AM" at bounding box center [1179, 336] width 39 height 23
click at [1206, 71] on button "Save" at bounding box center [1211, 69] width 48 height 29
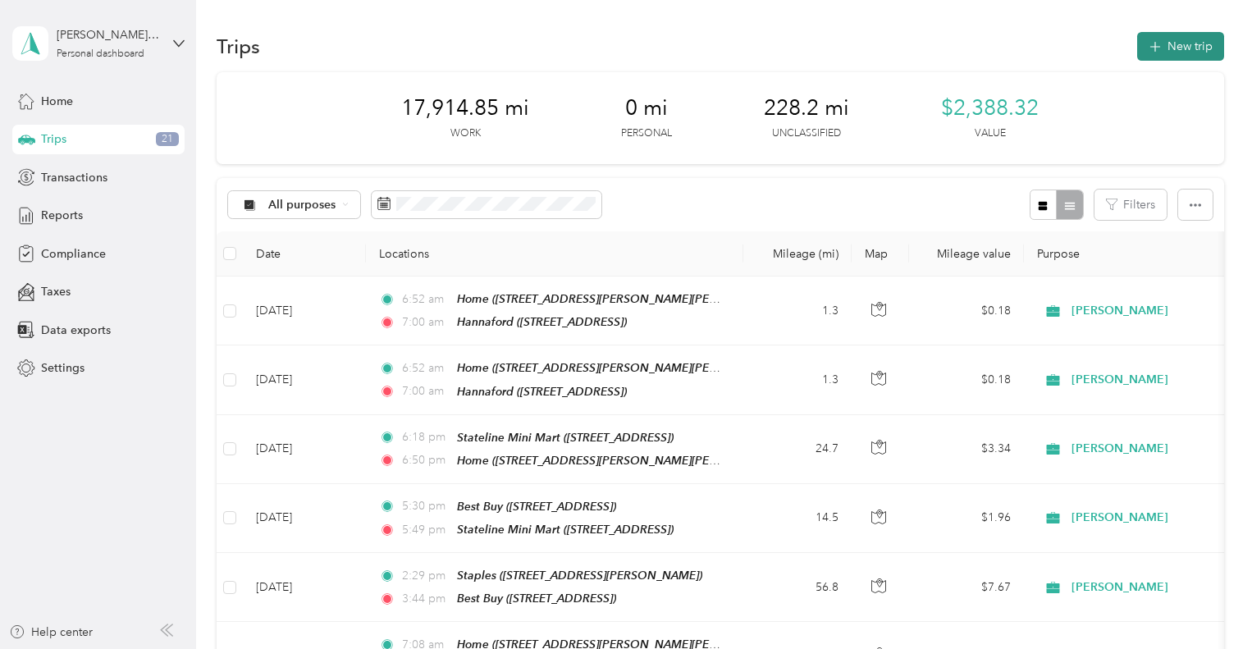
click at [1182, 53] on button "New trip" at bounding box center [1180, 46] width 87 height 29
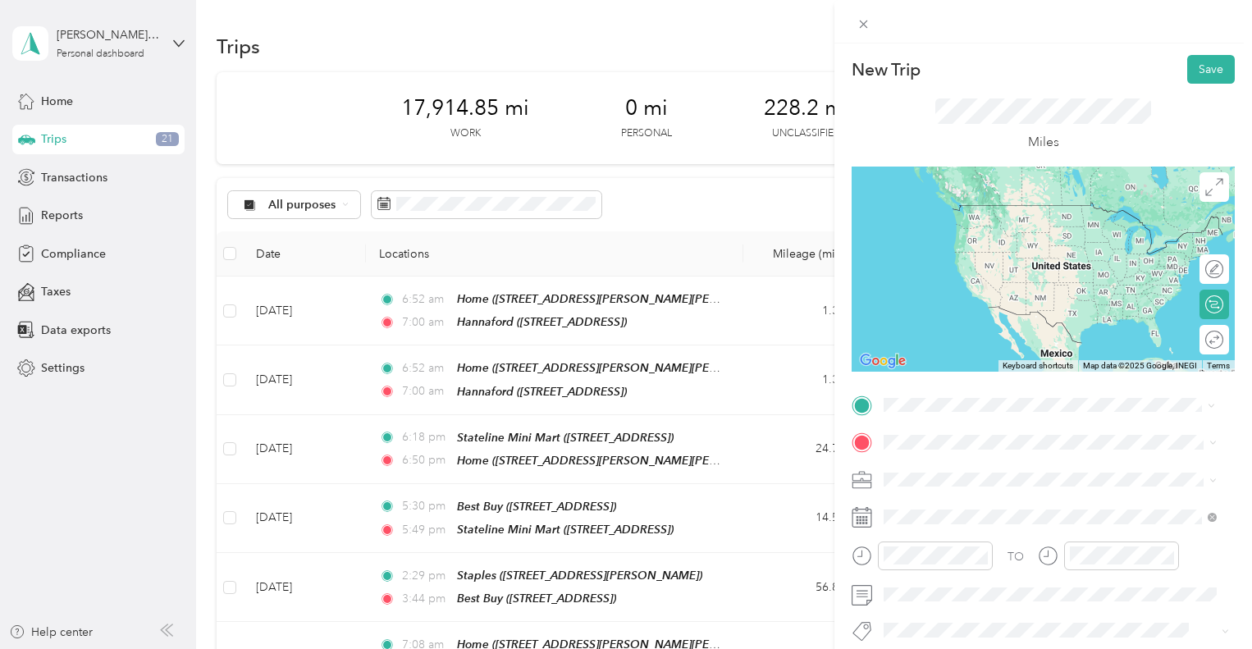
click at [1000, 487] on span "[STREET_ADDRESS][PERSON_NAME]" at bounding box center [1012, 494] width 195 height 14
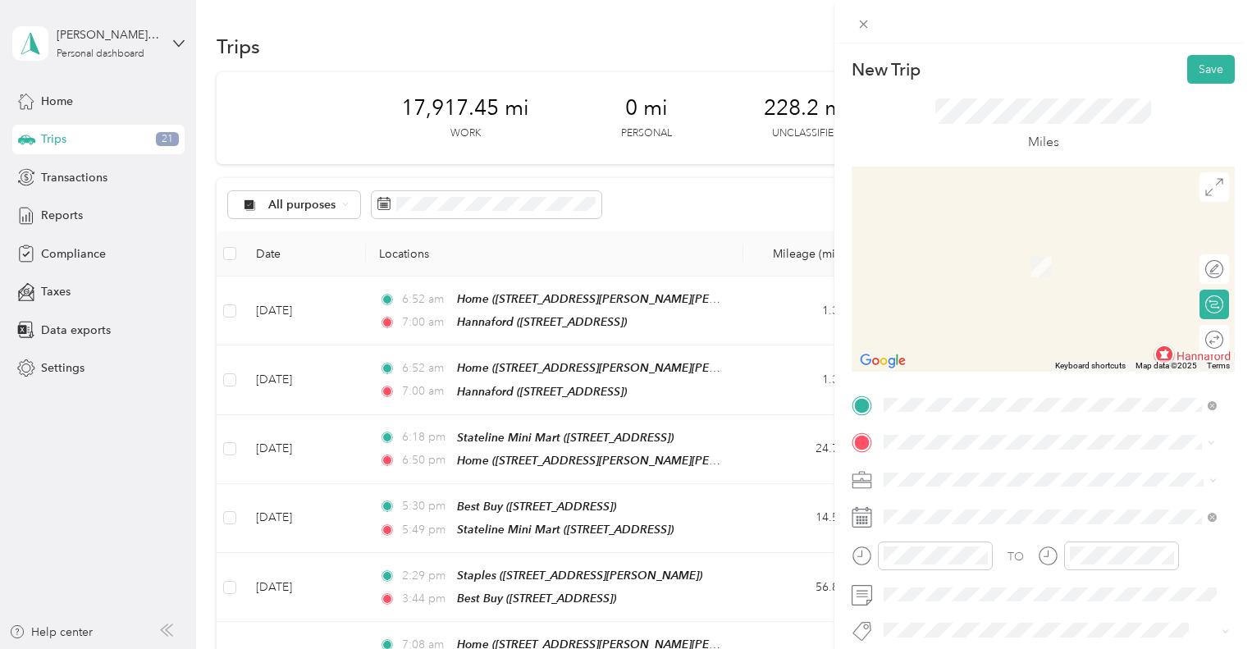
click at [1023, 260] on ol "From your Favorite places Home [STREET_ADDRESS][PERSON_NAME][PERSON_NAME], [GEO…" at bounding box center [1050, 313] width 344 height 230
click at [985, 295] on div "TEAM Kohls [STREET_ADDRESS]" at bounding box center [967, 277] width 104 height 40
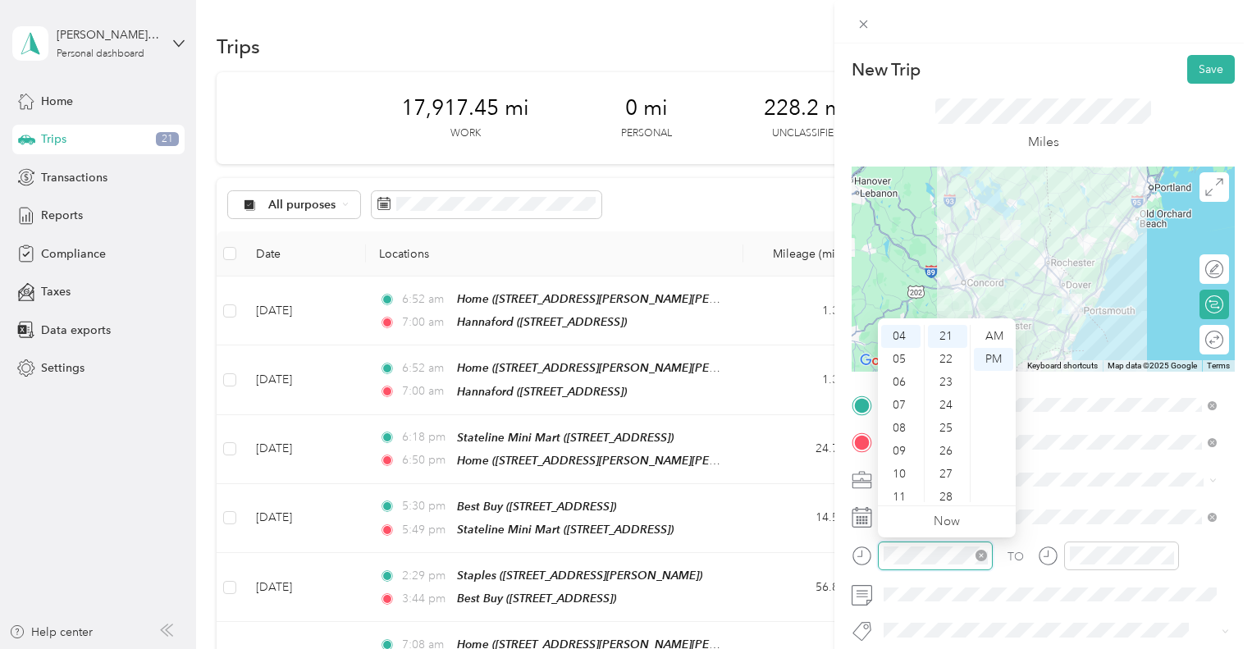
scroll to position [483, 0]
click at [899, 422] on div "08" at bounding box center [900, 428] width 39 height 23
click at [950, 339] on div "00" at bounding box center [947, 336] width 39 height 23
click at [995, 333] on div "AM" at bounding box center [993, 336] width 39 height 23
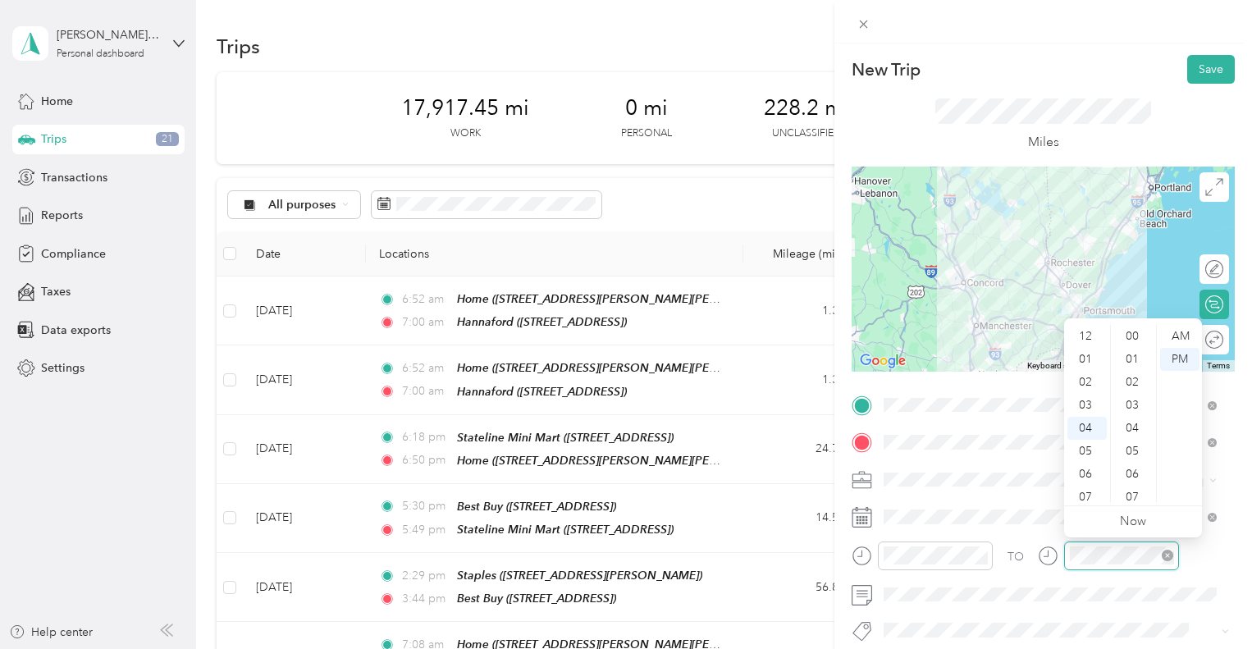
scroll to position [92, 0]
click at [1087, 446] on div "09" at bounding box center [1087, 451] width 39 height 23
drag, startPoint x: 1131, startPoint y: 445, endPoint x: 1139, endPoint y: 443, distance: 8.4
click at [1131, 445] on div "26" at bounding box center [1133, 451] width 39 height 23
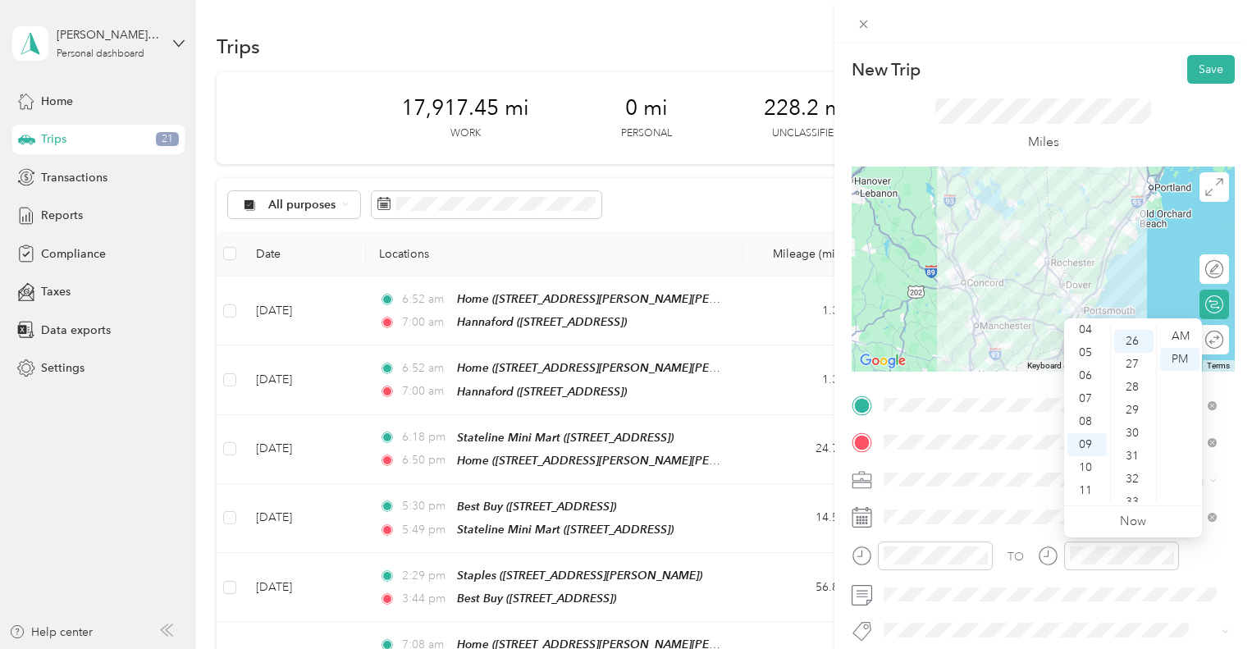
scroll to position [597, 0]
click at [1180, 336] on div "AM" at bounding box center [1179, 336] width 39 height 23
click at [1198, 66] on button "Save" at bounding box center [1211, 69] width 48 height 29
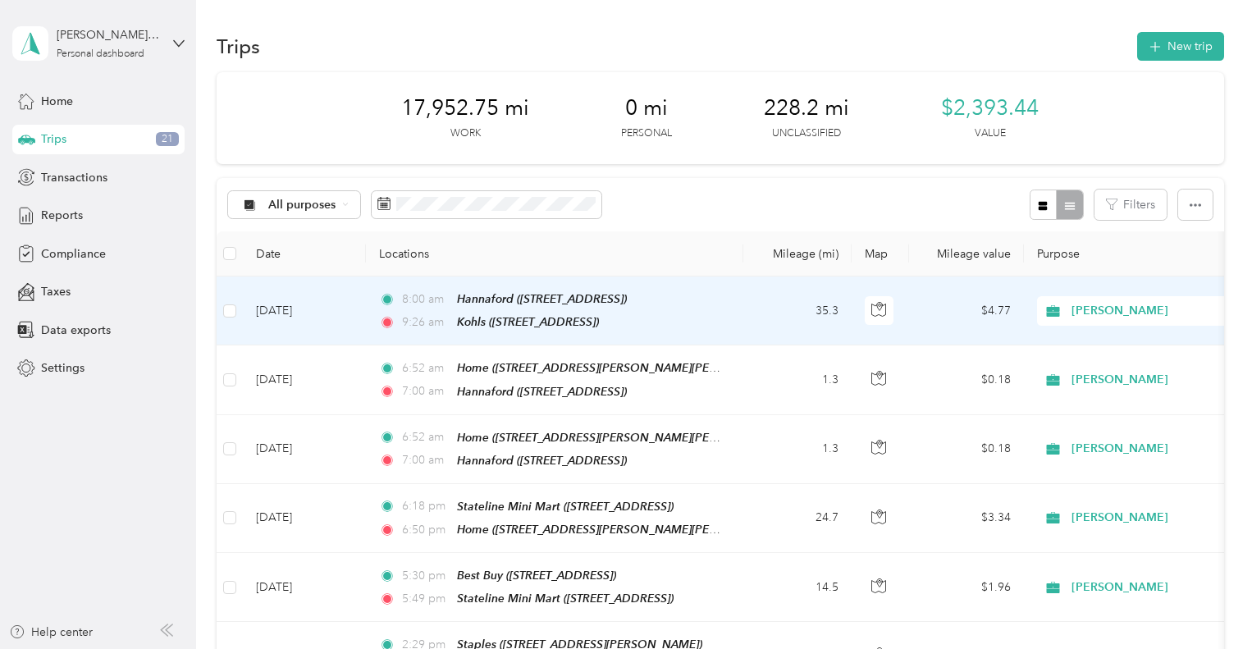
click at [305, 309] on td "[DATE]" at bounding box center [304, 311] width 123 height 69
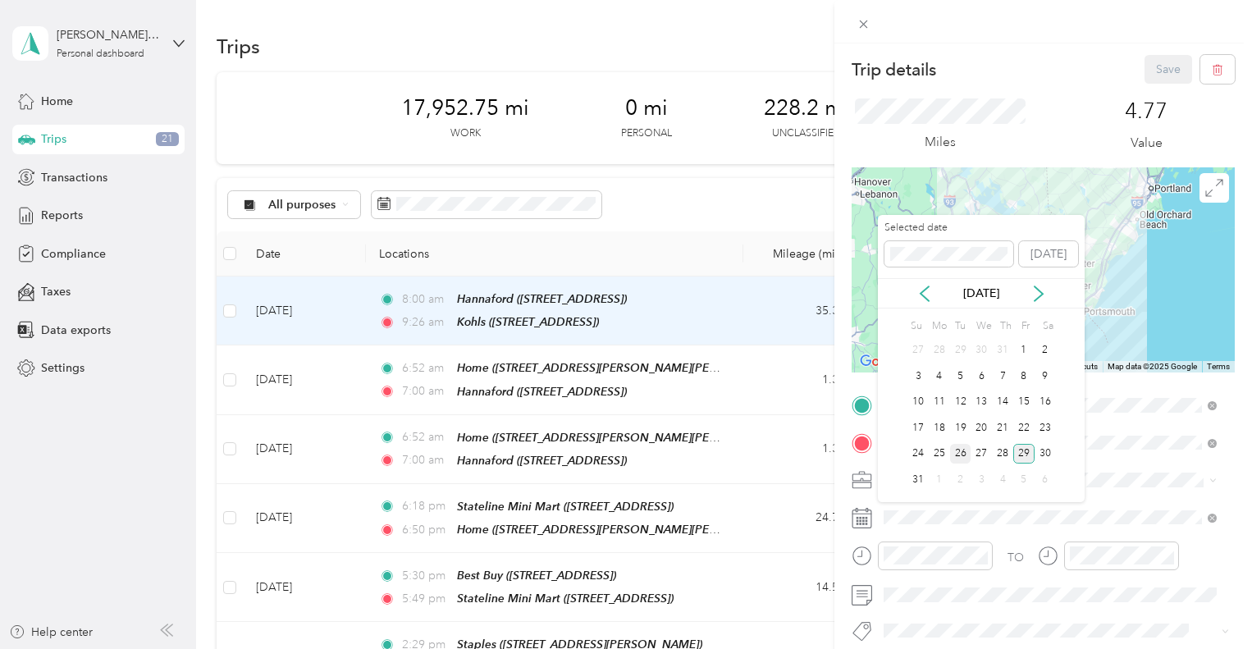
click at [965, 446] on div "26" at bounding box center [960, 454] width 21 height 21
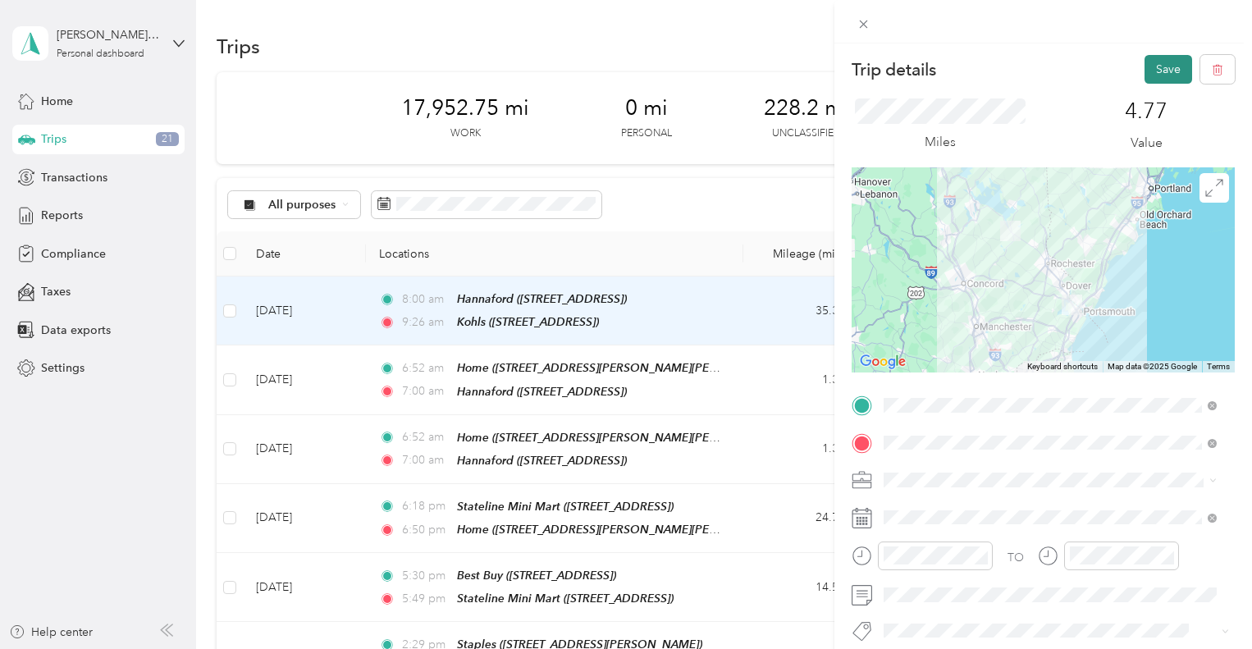
click at [1151, 66] on button "Save" at bounding box center [1169, 69] width 48 height 29
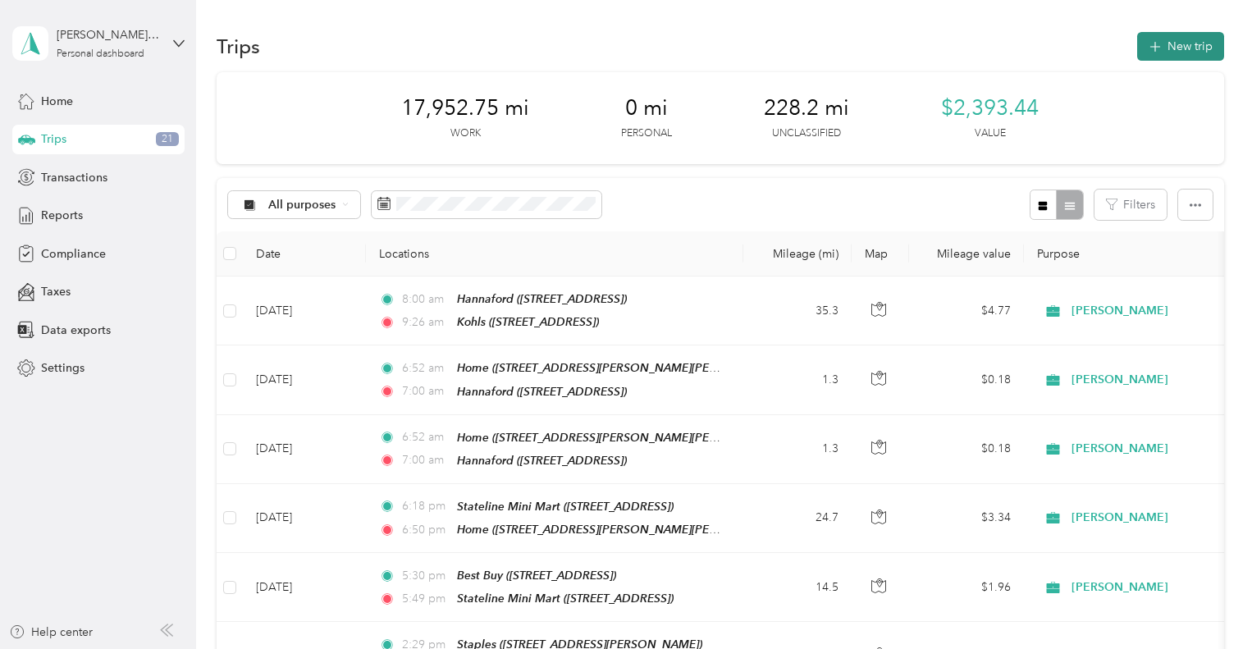
click at [1187, 42] on button "New trip" at bounding box center [1180, 46] width 87 height 29
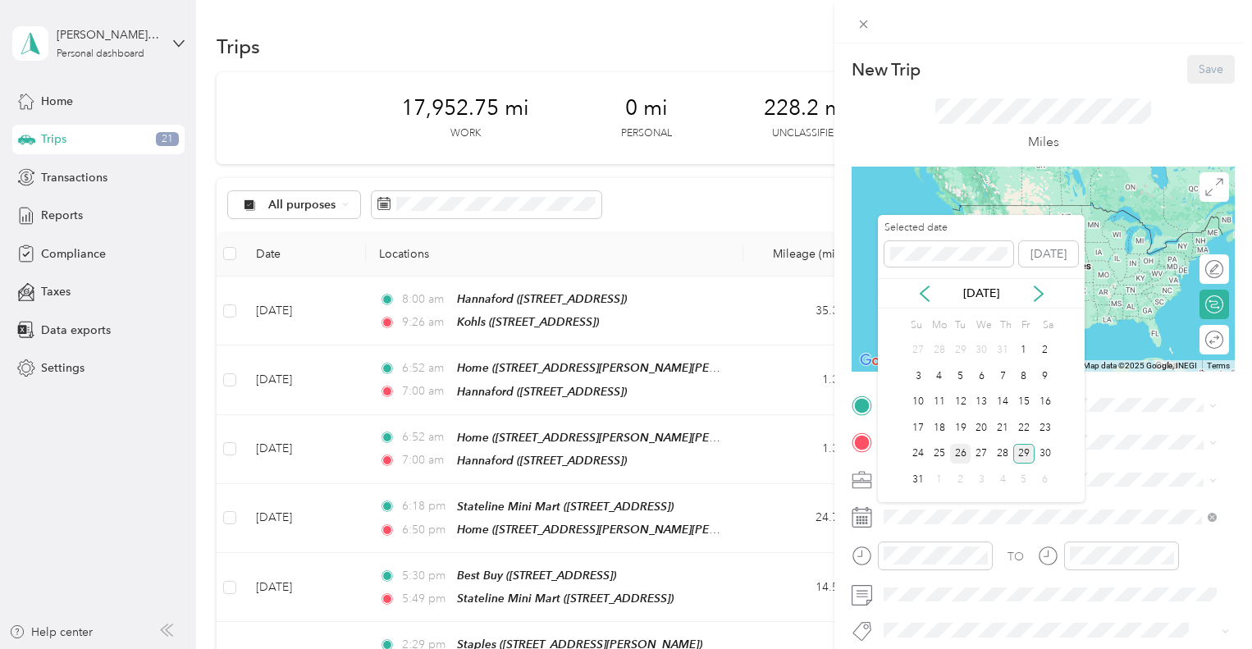
click at [963, 453] on div "26" at bounding box center [960, 454] width 21 height 21
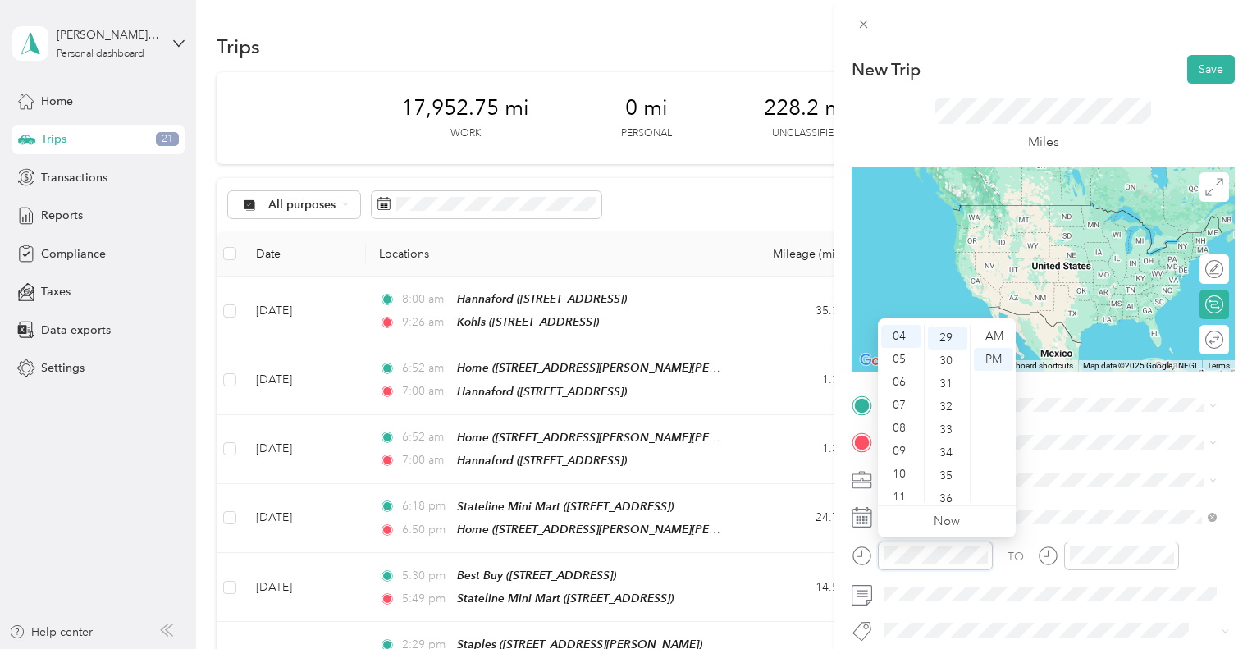
scroll to position [666, 0]
click at [904, 496] on div "11" at bounding box center [900, 497] width 39 height 23
click at [951, 336] on div "00" at bounding box center [947, 336] width 39 height 23
click at [991, 335] on div "AM" at bounding box center [993, 336] width 39 height 23
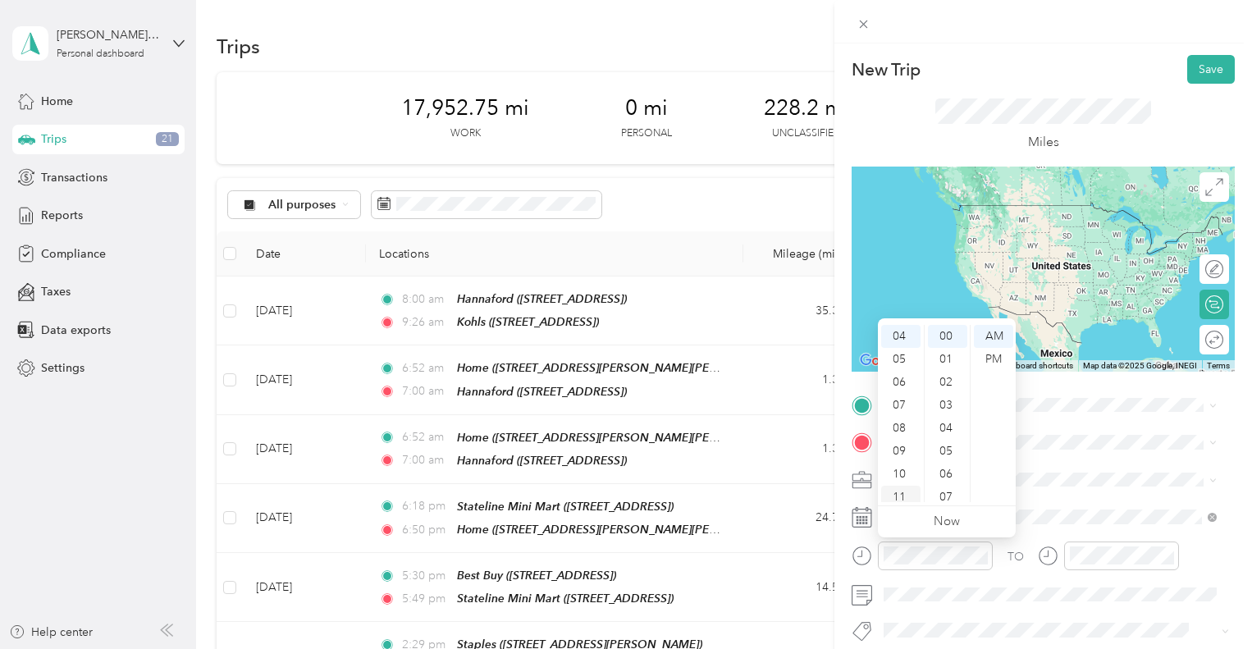
click at [900, 491] on div "11" at bounding box center [900, 497] width 39 height 23
click at [945, 332] on div "00" at bounding box center [947, 336] width 39 height 23
click at [996, 333] on div "AM" at bounding box center [993, 336] width 39 height 23
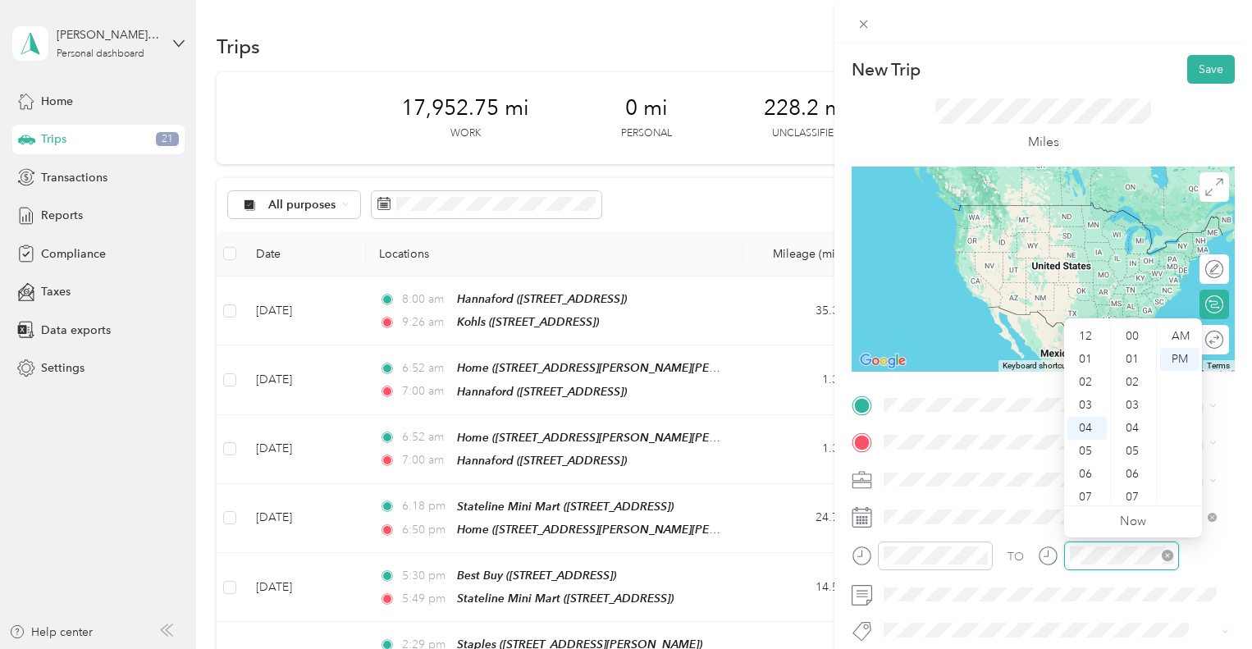
scroll to position [666, 0]
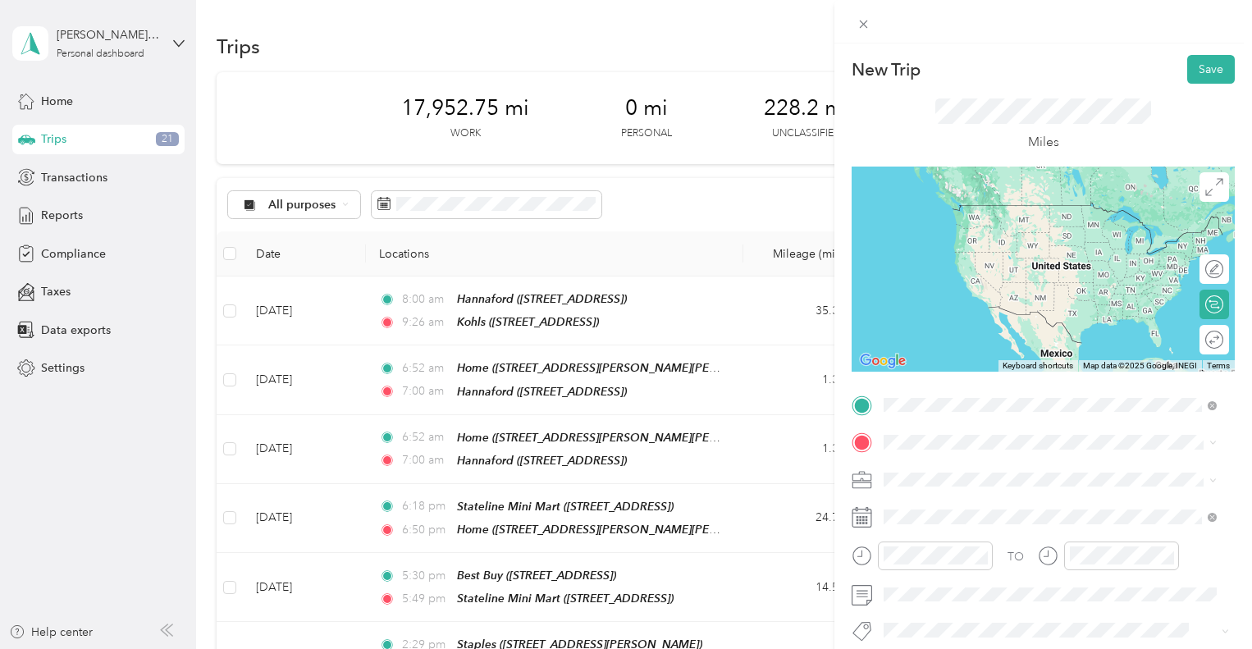
click at [1005, 492] on span "[STREET_ADDRESS]" at bounding box center [967, 494] width 104 height 14
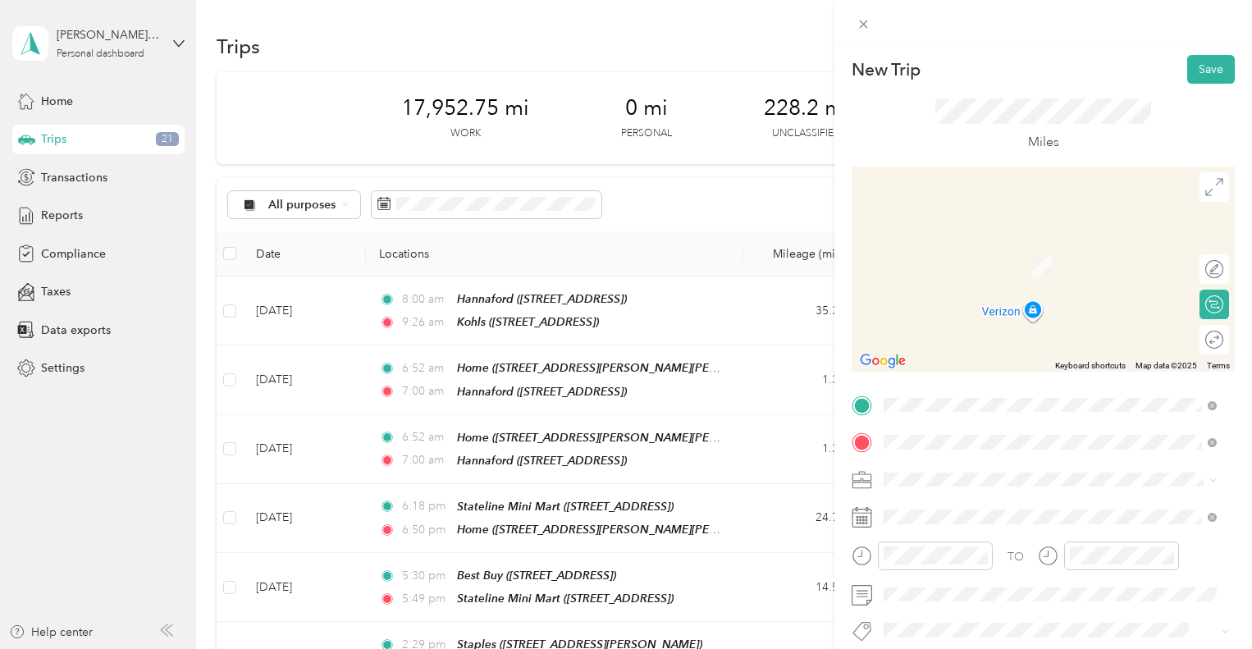
click at [1008, 267] on span "[STREET_ADDRESS]" at bounding box center [967, 273] width 104 height 14
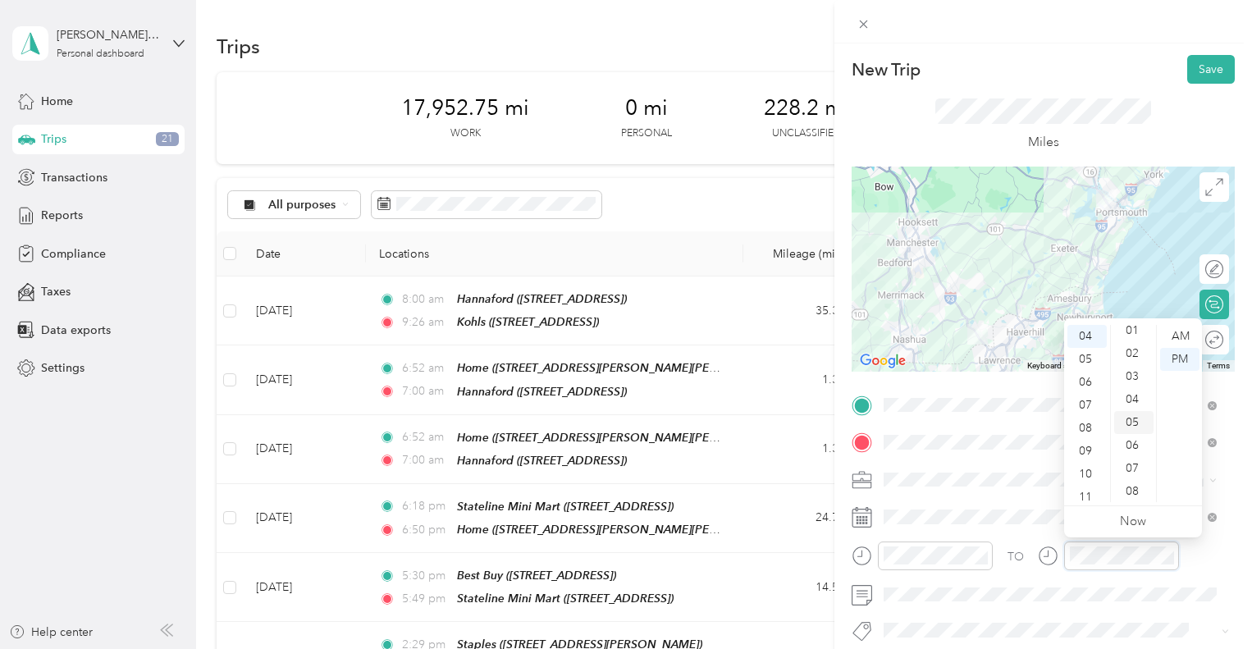
scroll to position [0, 0]
click at [1137, 385] on div "02" at bounding box center [1133, 382] width 39 height 23
click at [1182, 333] on div "AM" at bounding box center [1179, 336] width 39 height 23
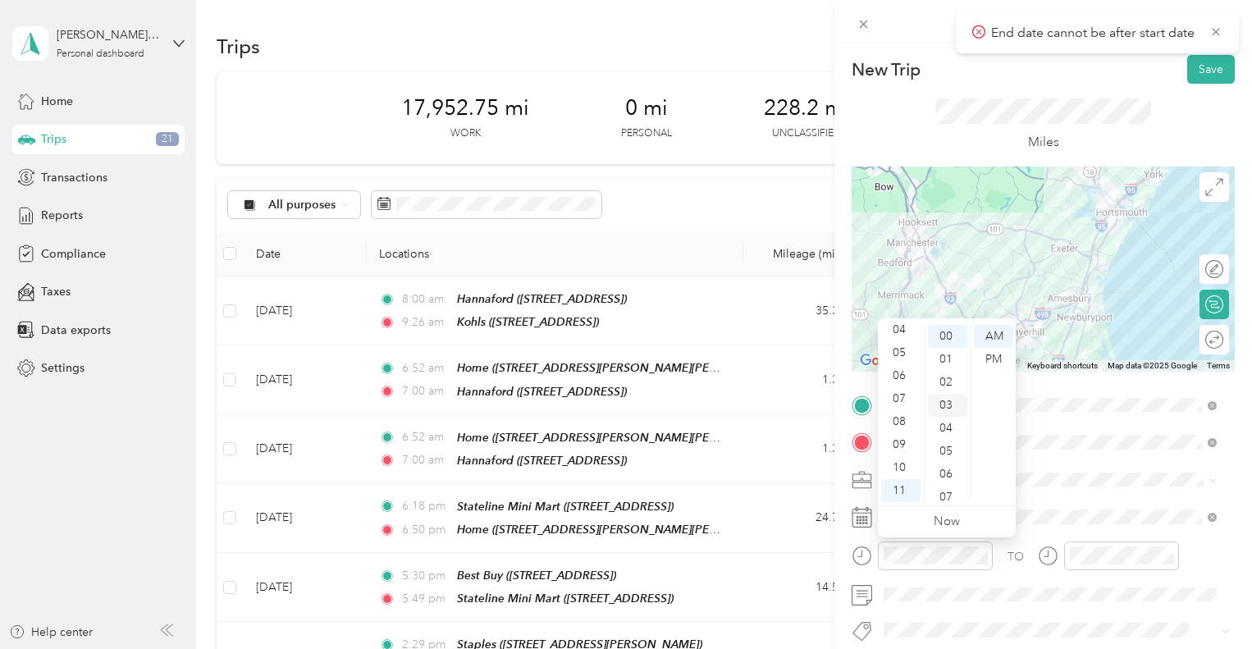
click at [945, 378] on div "02" at bounding box center [947, 382] width 39 height 23
click at [1001, 335] on div "AM" at bounding box center [993, 336] width 39 height 23
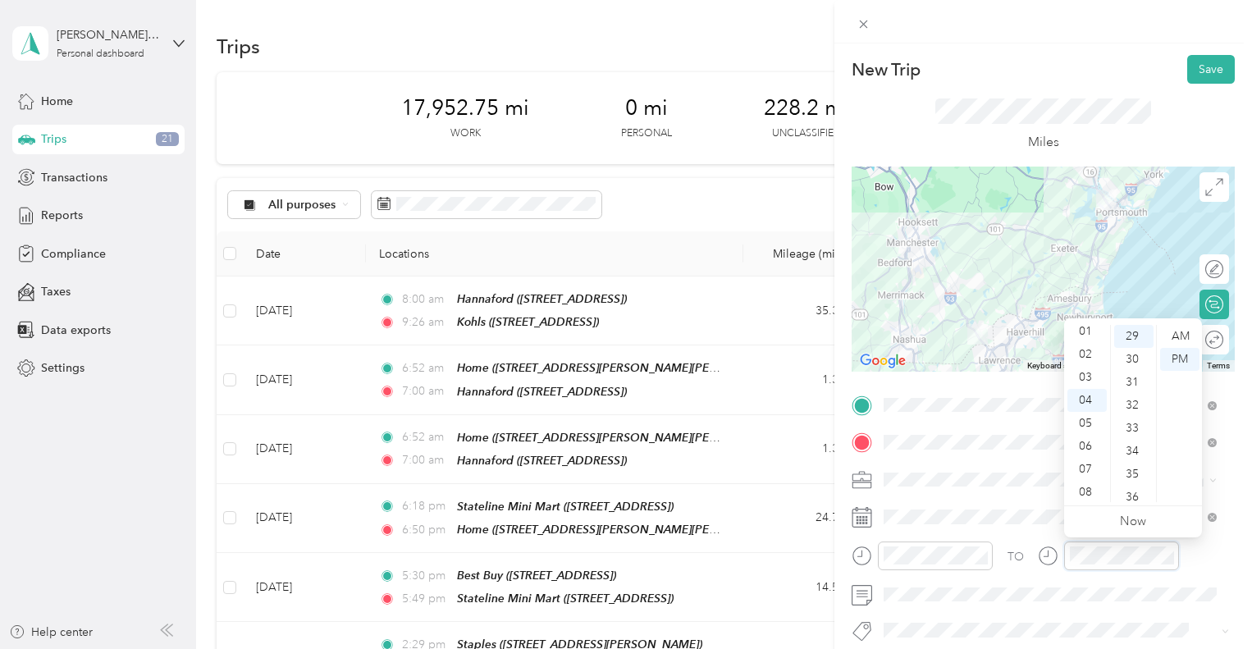
scroll to position [0, 0]
click at [1088, 331] on div "12" at bounding box center [1087, 336] width 39 height 23
click at [1137, 406] on div "03" at bounding box center [1133, 405] width 39 height 23
click at [1175, 349] on div "PM" at bounding box center [1179, 359] width 39 height 23
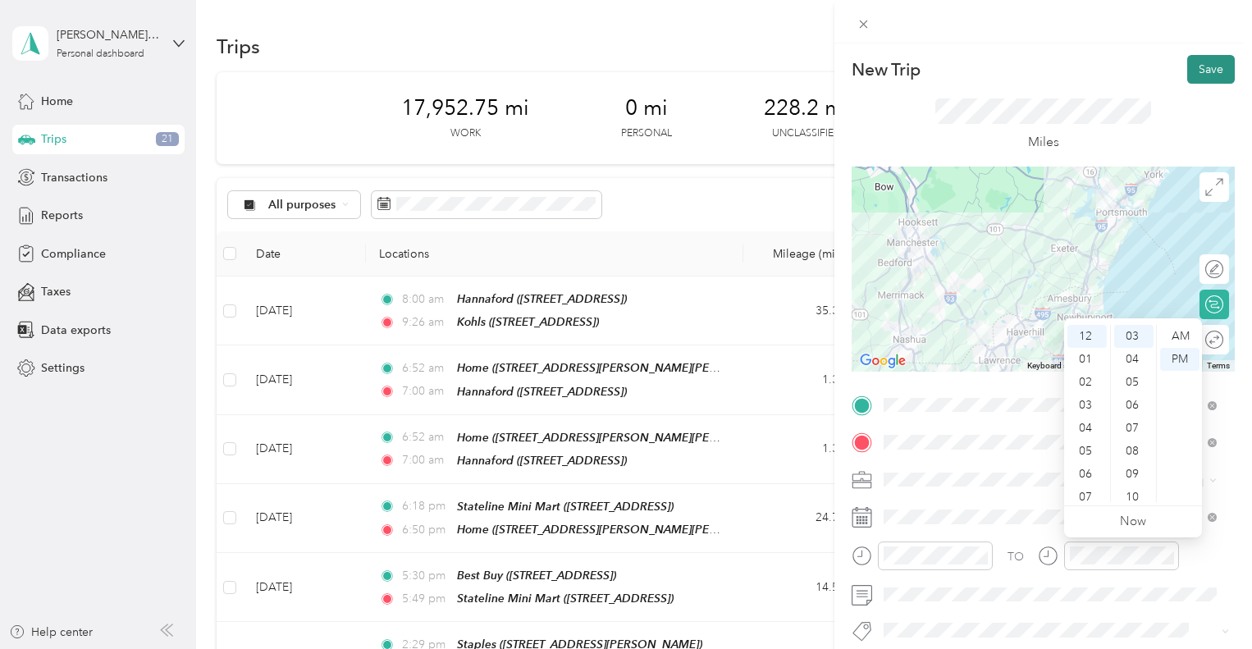
click at [1203, 68] on button "Save" at bounding box center [1211, 69] width 48 height 29
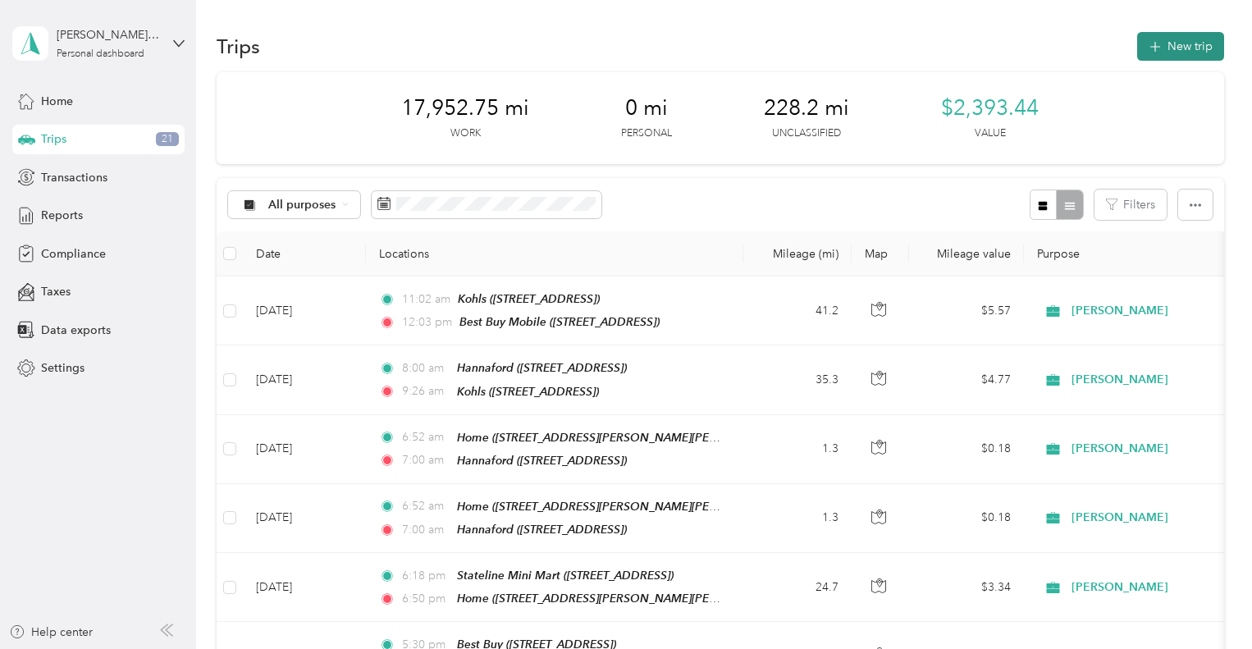
click at [1169, 53] on button "New trip" at bounding box center [1180, 46] width 87 height 29
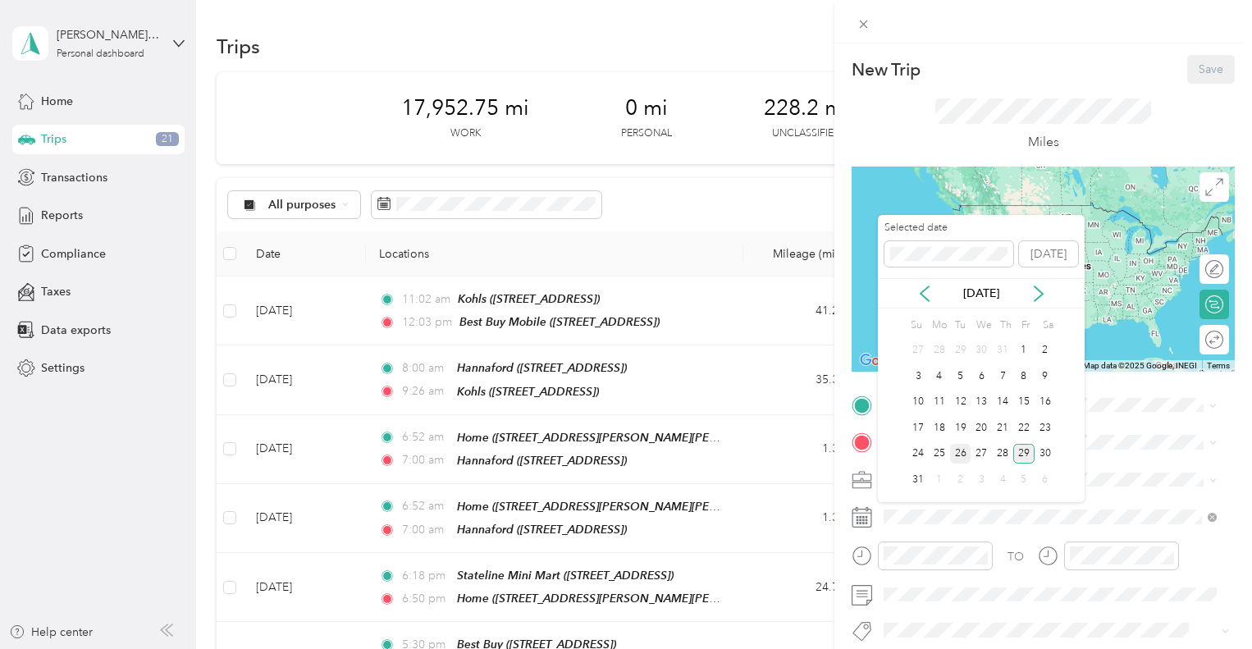
click at [963, 453] on div "26" at bounding box center [960, 454] width 21 height 21
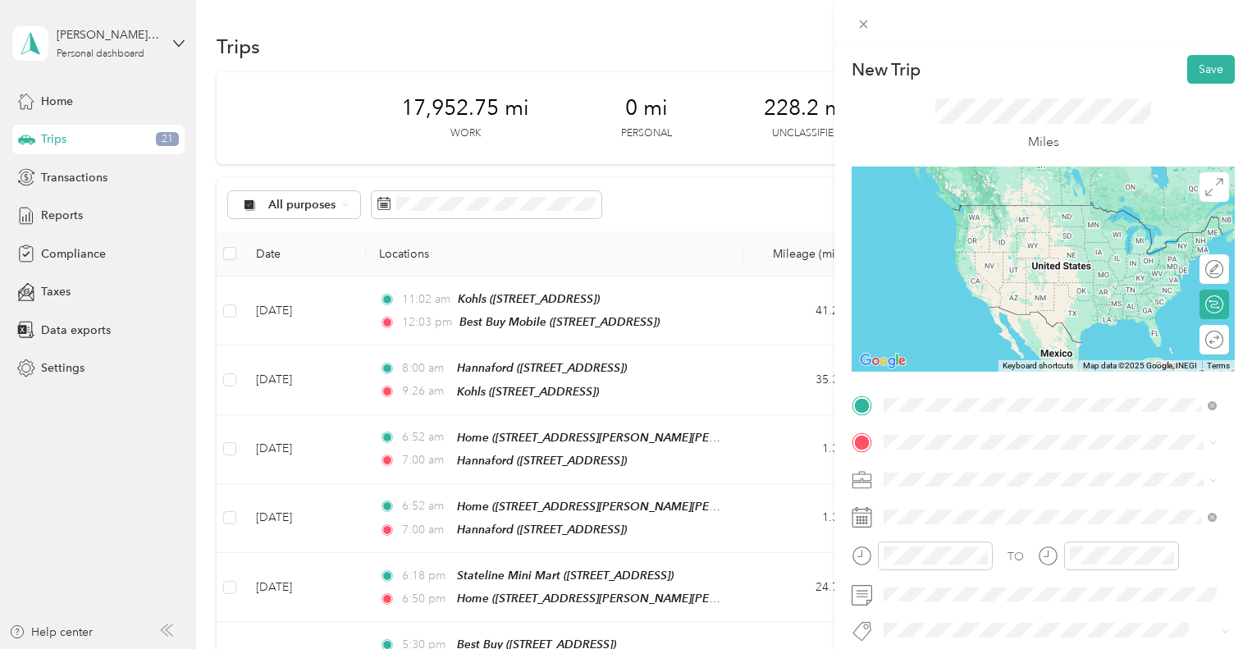
click at [1023, 483] on div "TEAM Best Buy Mobile [STREET_ADDRESS]" at bounding box center [987, 483] width 144 height 40
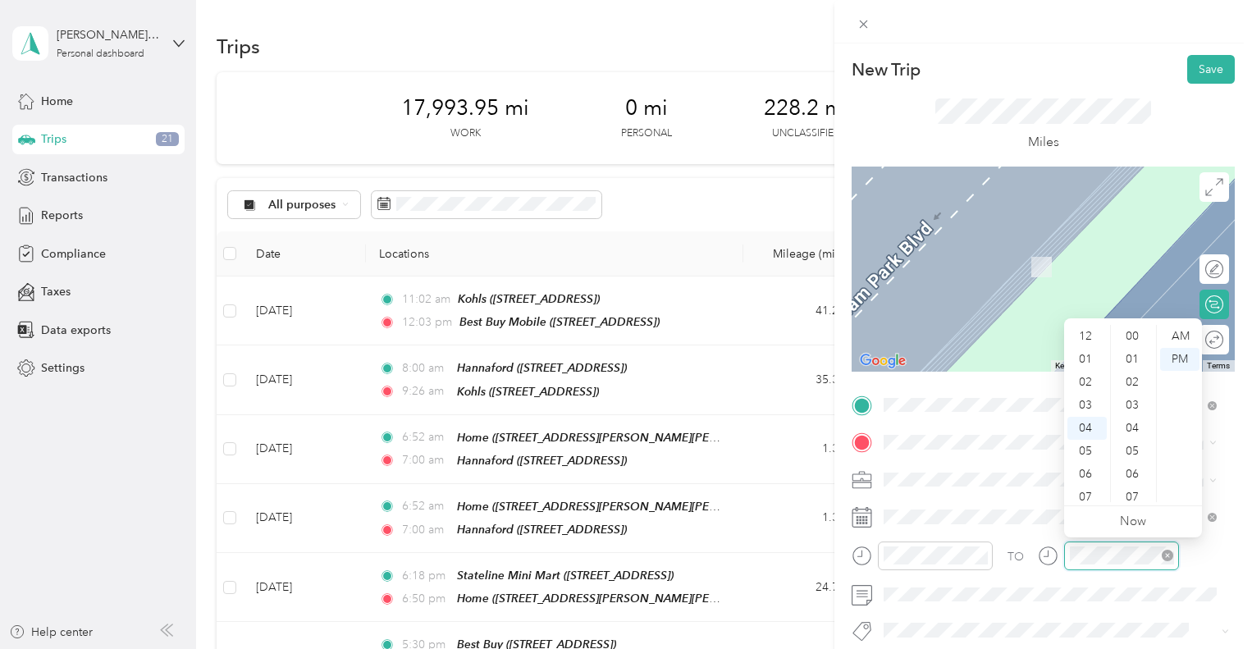
scroll to position [735, 0]
click at [1088, 355] on div "05" at bounding box center [1087, 359] width 39 height 23
click at [1136, 355] on div "22" at bounding box center [1133, 352] width 39 height 23
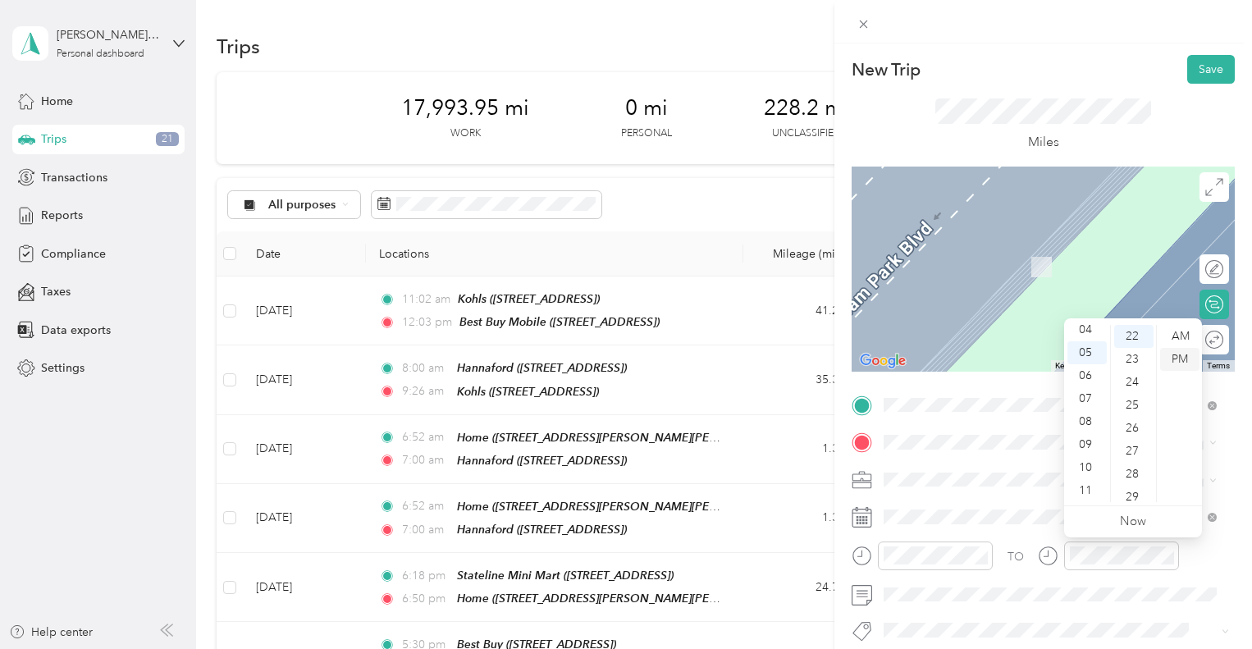
click at [1168, 352] on div "PM" at bounding box center [1179, 359] width 39 height 23
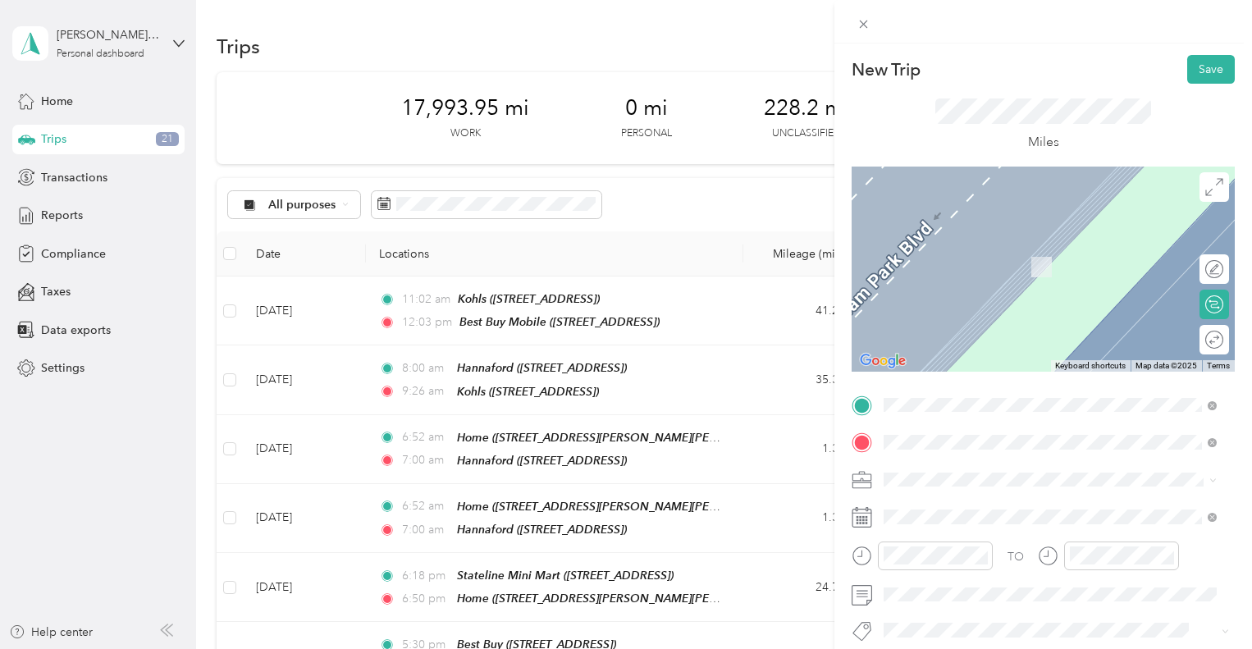
click at [977, 337] on span "[STREET_ADDRESS]" at bounding box center [967, 330] width 104 height 14
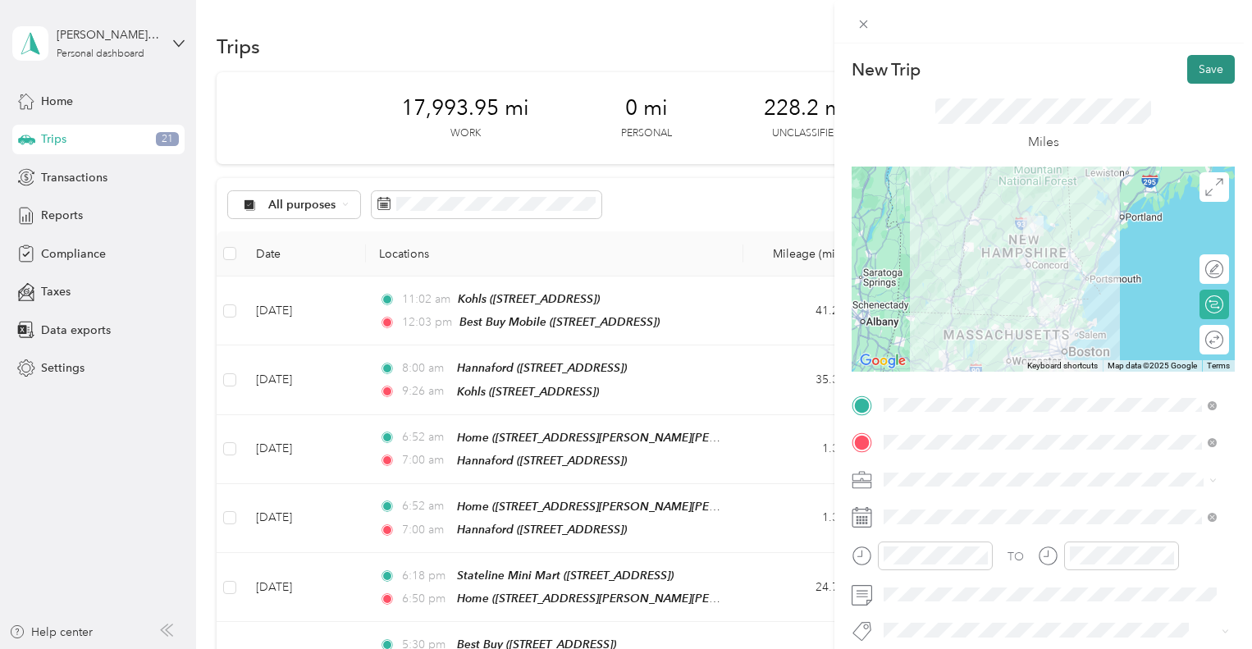
click at [1206, 70] on button "Save" at bounding box center [1211, 69] width 48 height 29
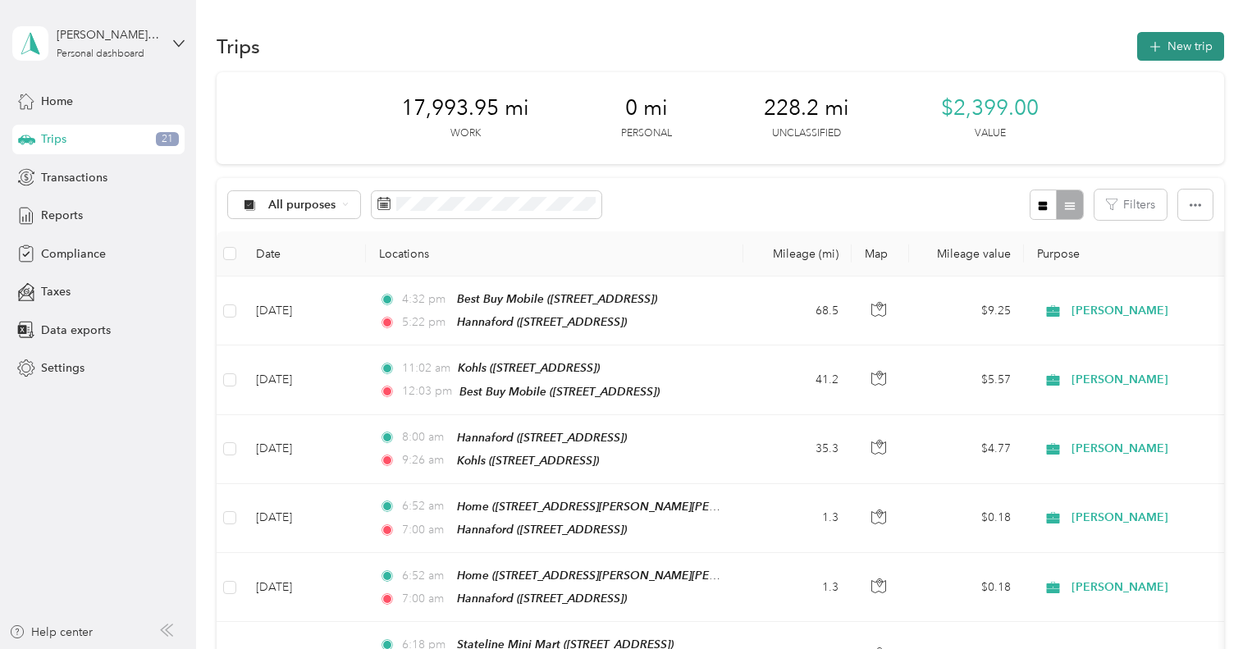
click at [1180, 42] on button "New trip" at bounding box center [1180, 46] width 87 height 29
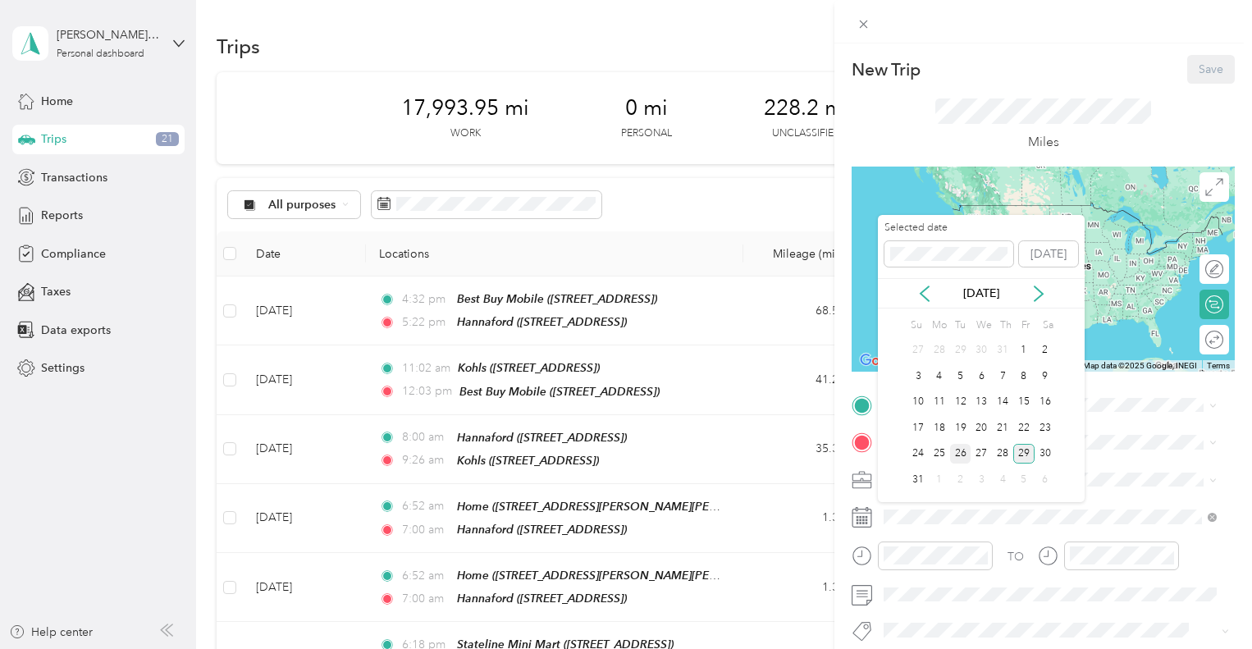
click at [959, 452] on div "26" at bounding box center [960, 454] width 21 height 21
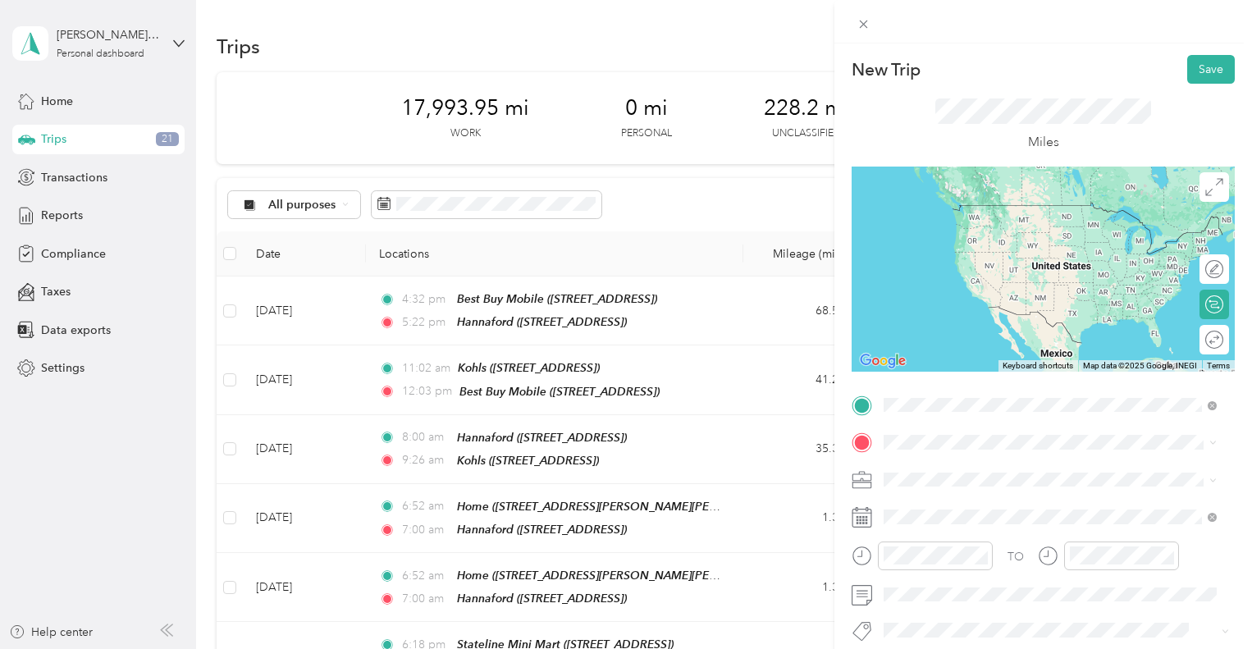
click at [1021, 490] on span "[STREET_ADDRESS][PERSON_NAME]" at bounding box center [1012, 494] width 195 height 14
click at [1003, 547] on span "[STREET_ADDRESS]" at bounding box center [967, 552] width 104 height 14
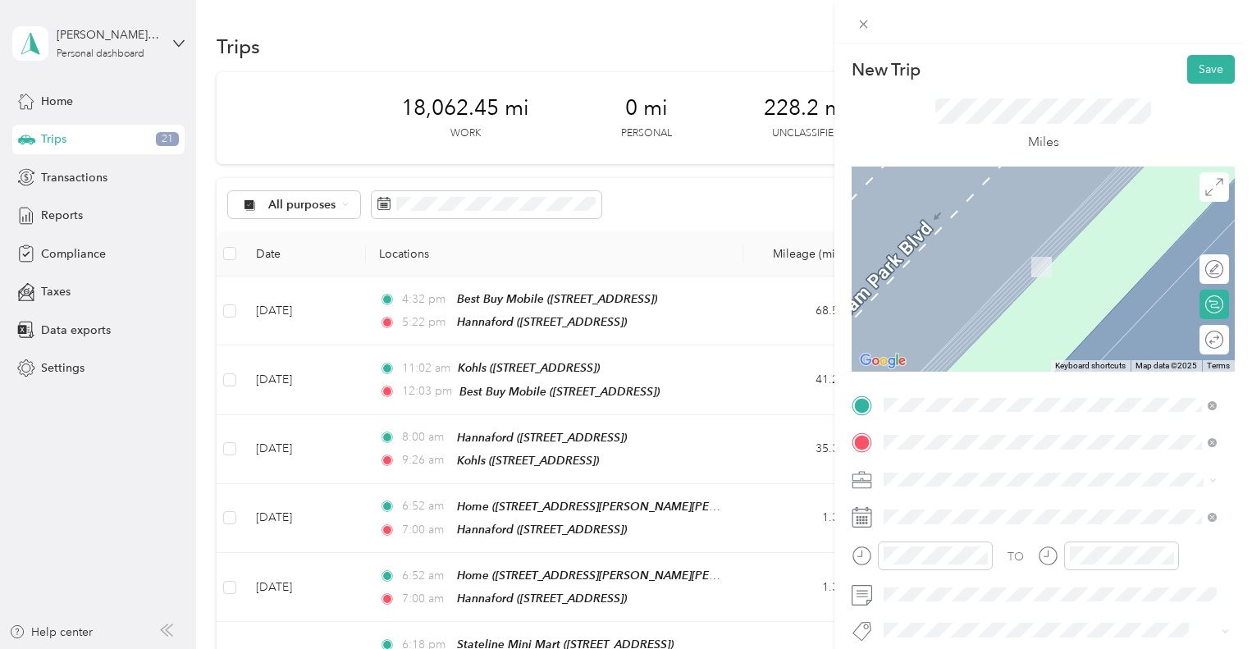
click at [973, 268] on span "[STREET_ADDRESS]" at bounding box center [967, 273] width 104 height 14
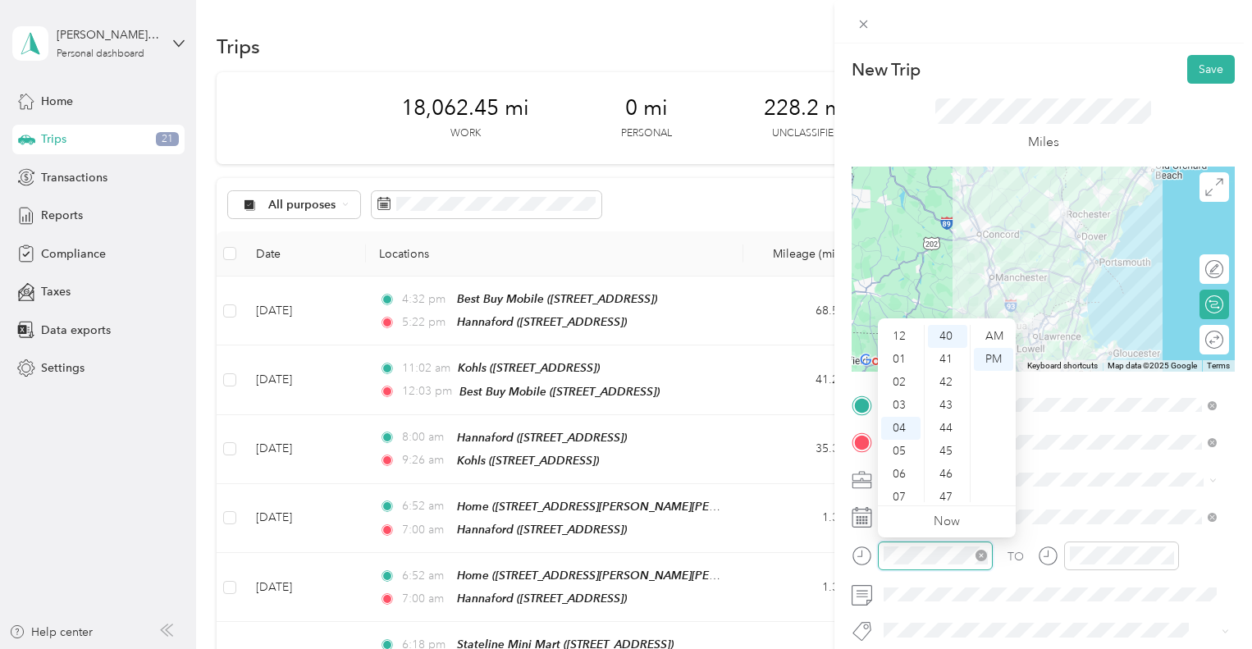
scroll to position [92, 0]
click at [899, 383] on div "06" at bounding box center [900, 382] width 39 height 23
click at [945, 337] on div "40" at bounding box center [947, 336] width 39 height 23
click at [995, 359] on div "PM" at bounding box center [993, 359] width 39 height 23
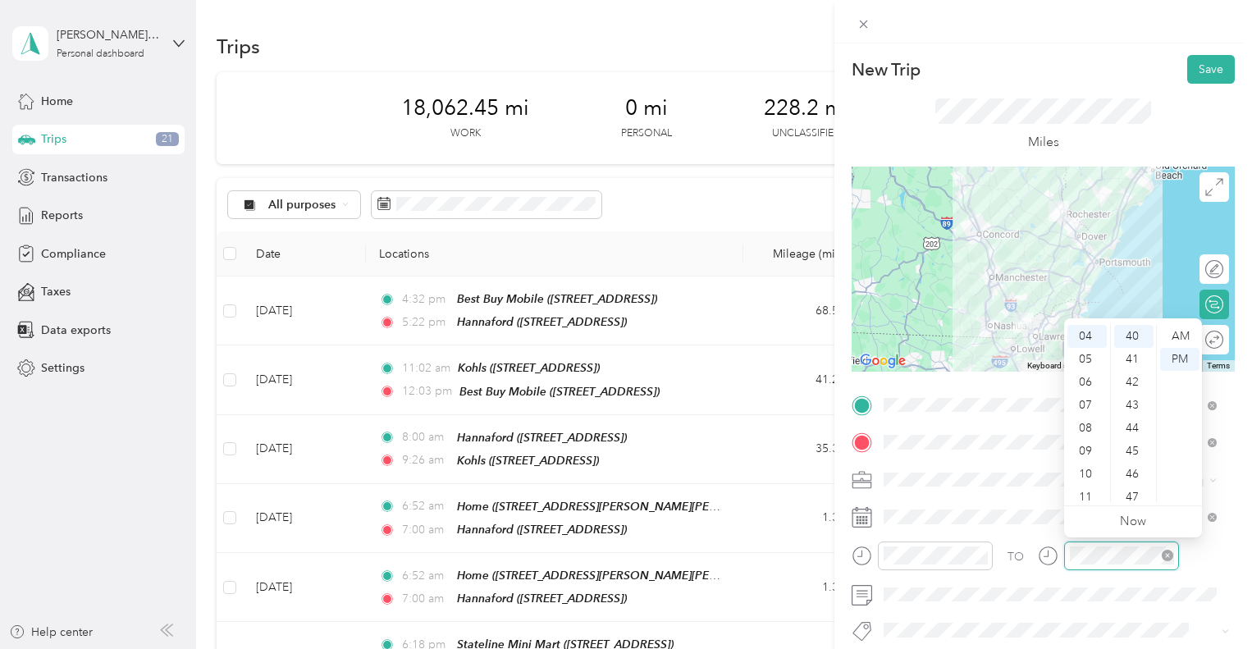
scroll to position [919, 0]
click at [1080, 405] on div "07" at bounding box center [1087, 405] width 39 height 23
click at [1140, 334] on div "00" at bounding box center [1133, 336] width 39 height 23
click at [1178, 352] on div "PM" at bounding box center [1179, 359] width 39 height 23
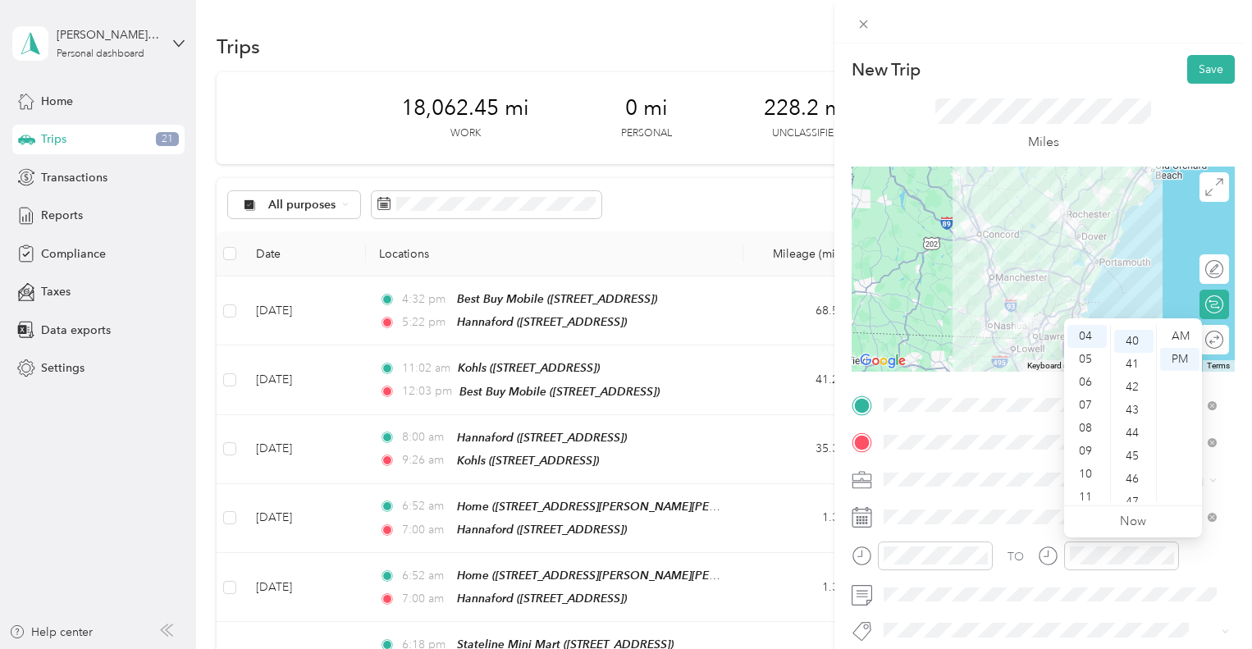
scroll to position [919, 0]
